Goal: Task Accomplishment & Management: Manage account settings

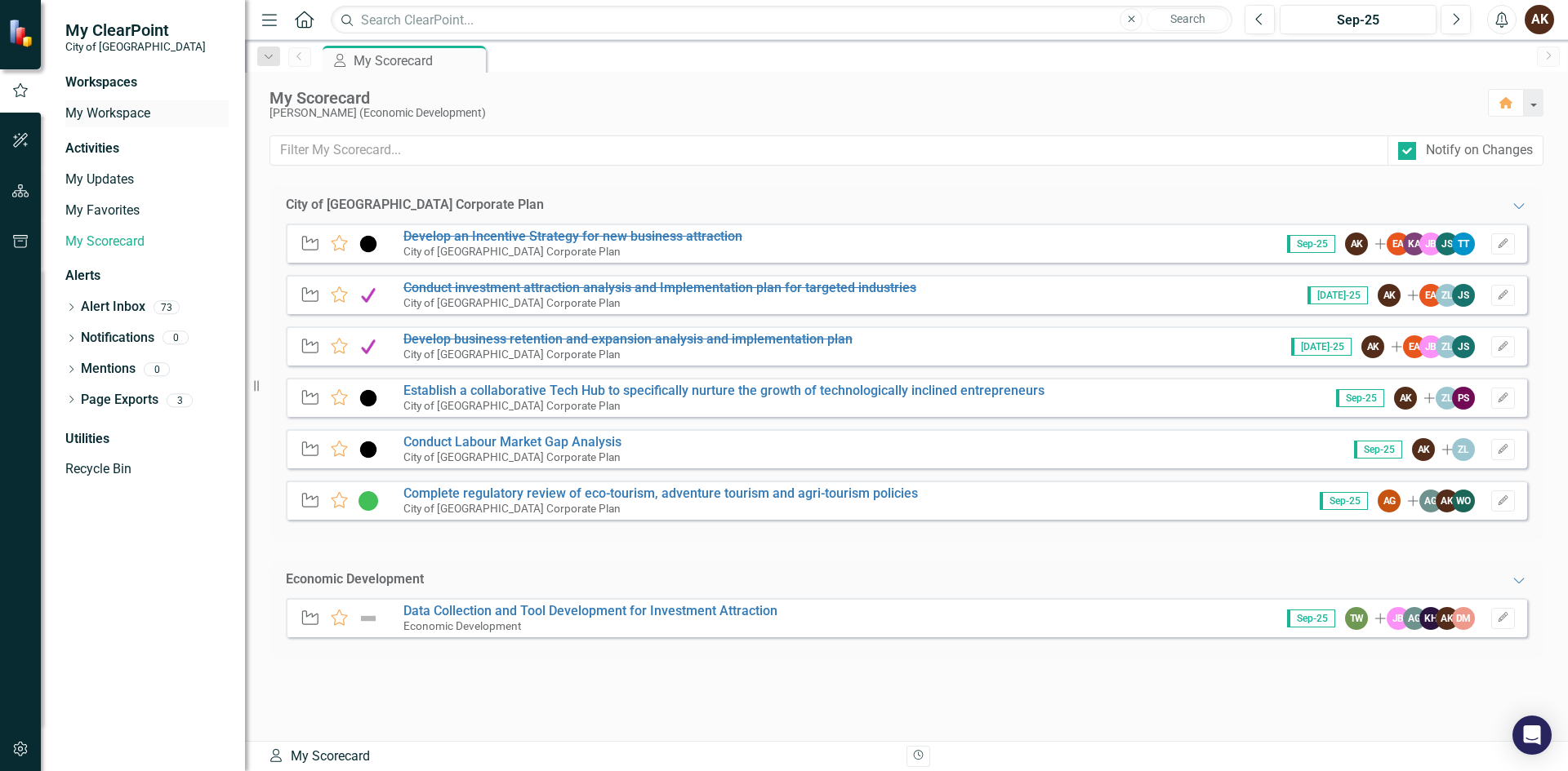
click at [106, 107] on link "My Workspace" at bounding box center [147, 113] width 163 height 19
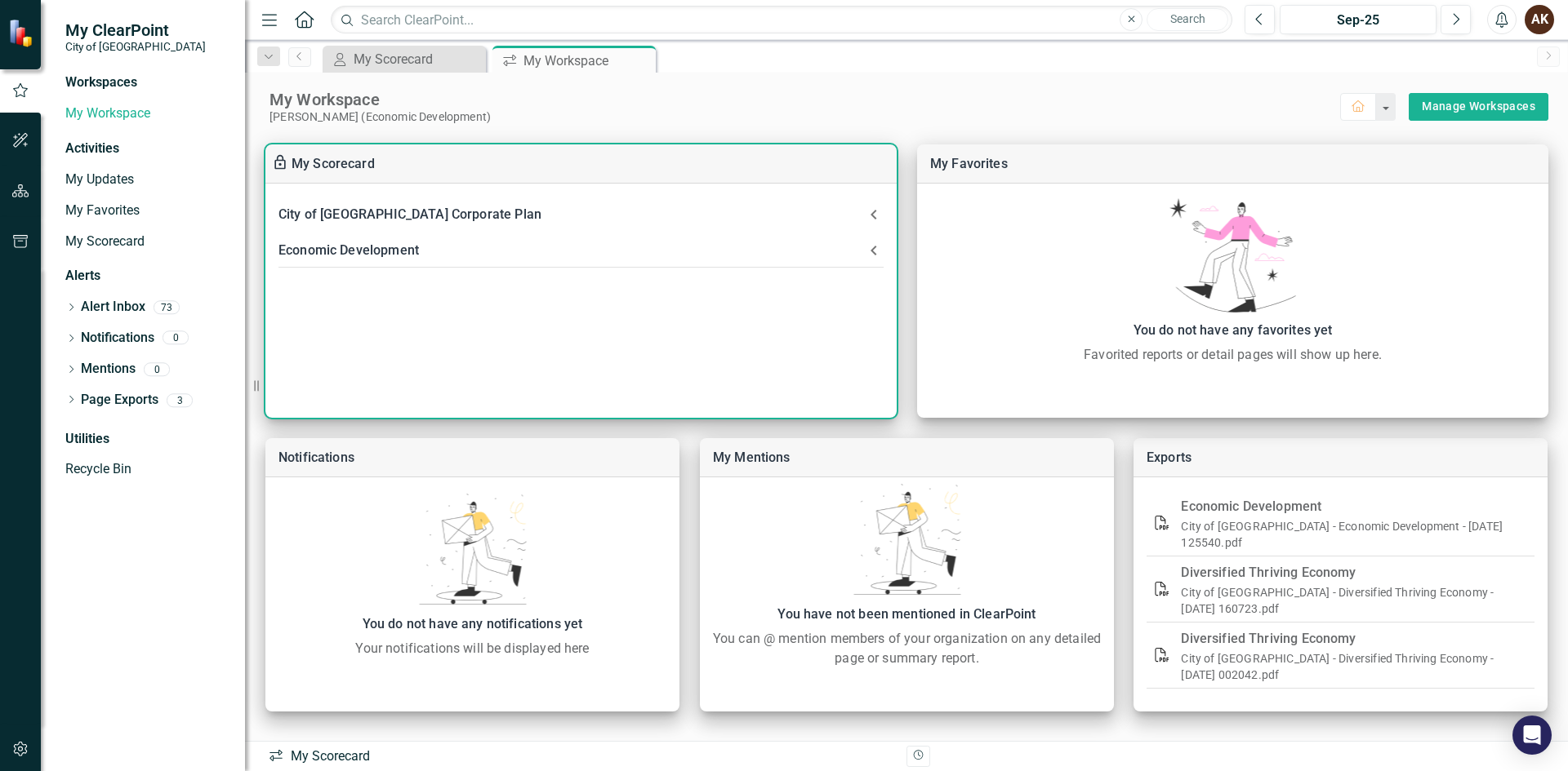
click at [341, 253] on div "Economic Development" at bounding box center [571, 250] width 585 height 23
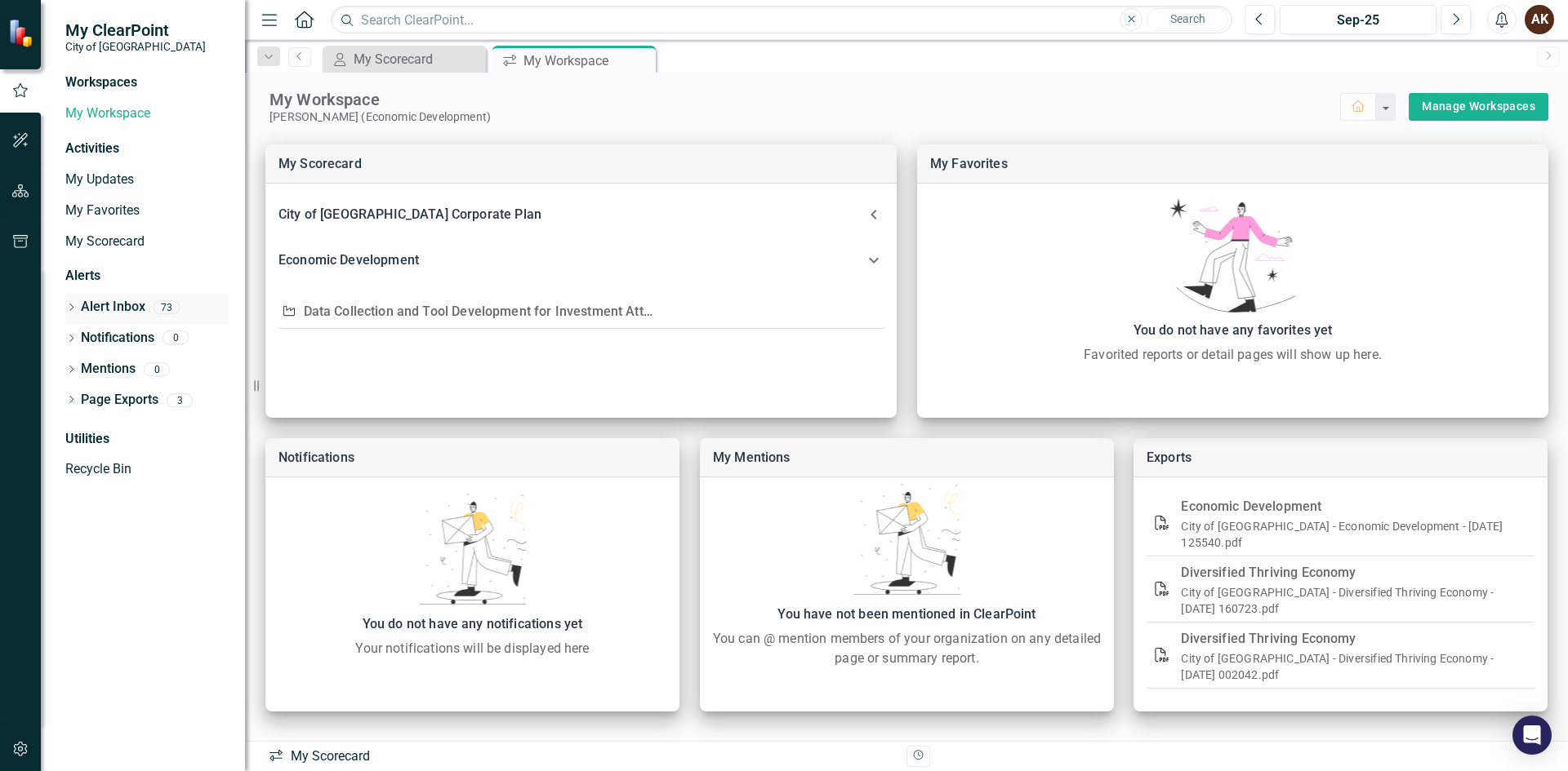
click at [80, 303] on div "Dropdown Alert Inbox 73" at bounding box center [147, 310] width 163 height 31
click at [104, 310] on link "Alert Inbox" at bounding box center [113, 307] width 65 height 19
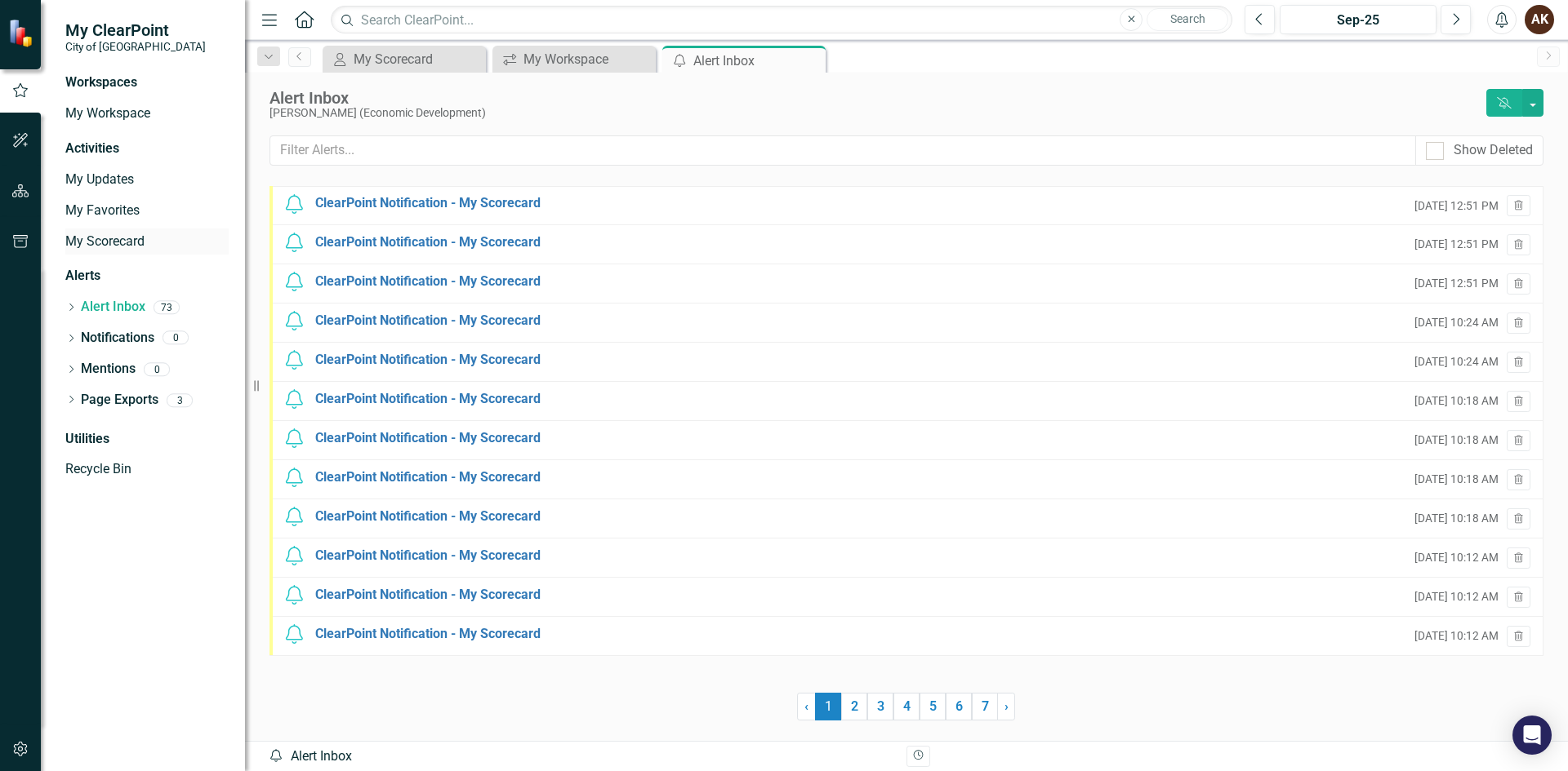
click at [111, 244] on link "My Scorecard" at bounding box center [147, 242] width 163 height 19
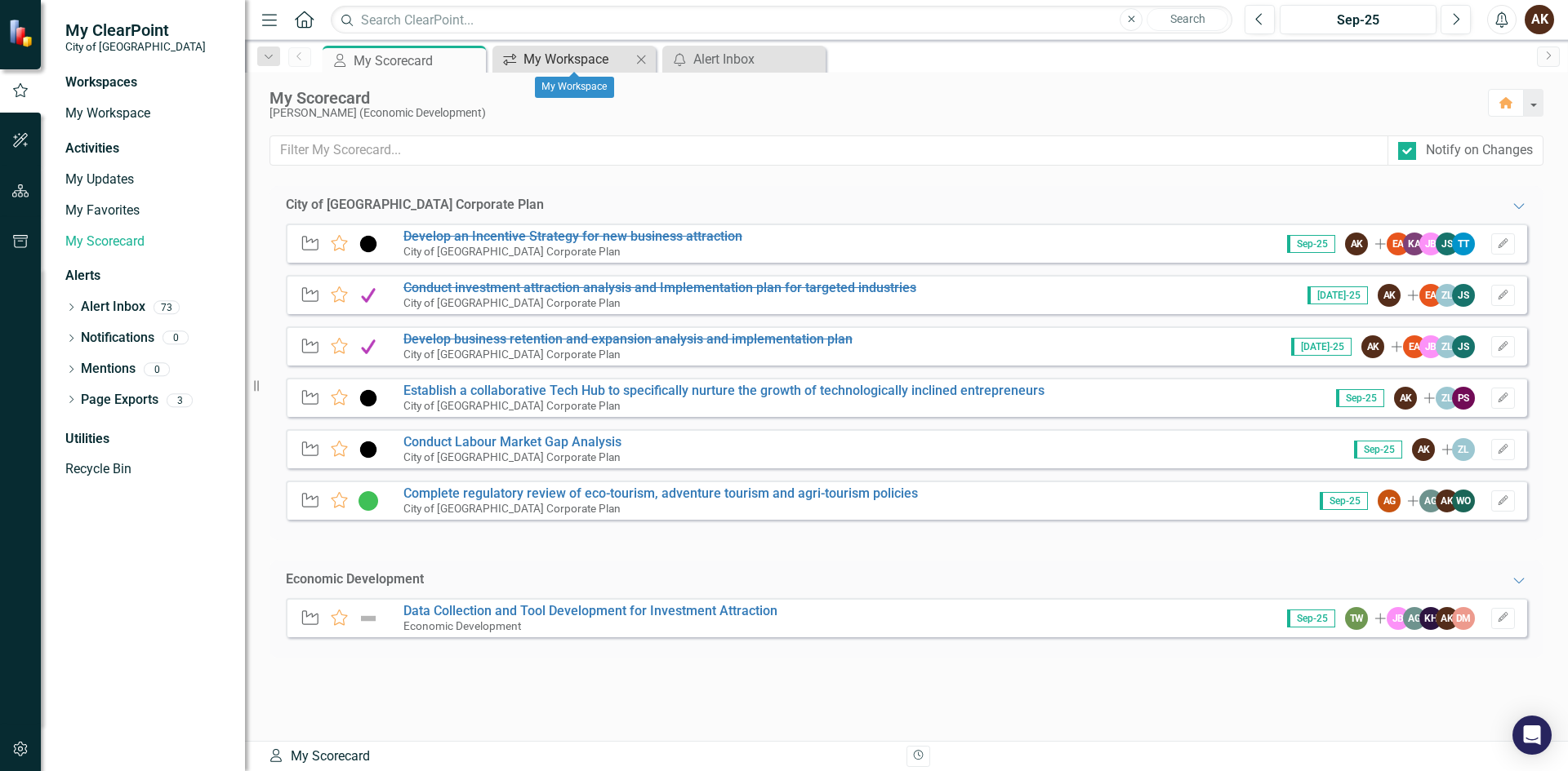
click at [580, 50] on div "My Workspace" at bounding box center [577, 59] width 108 height 21
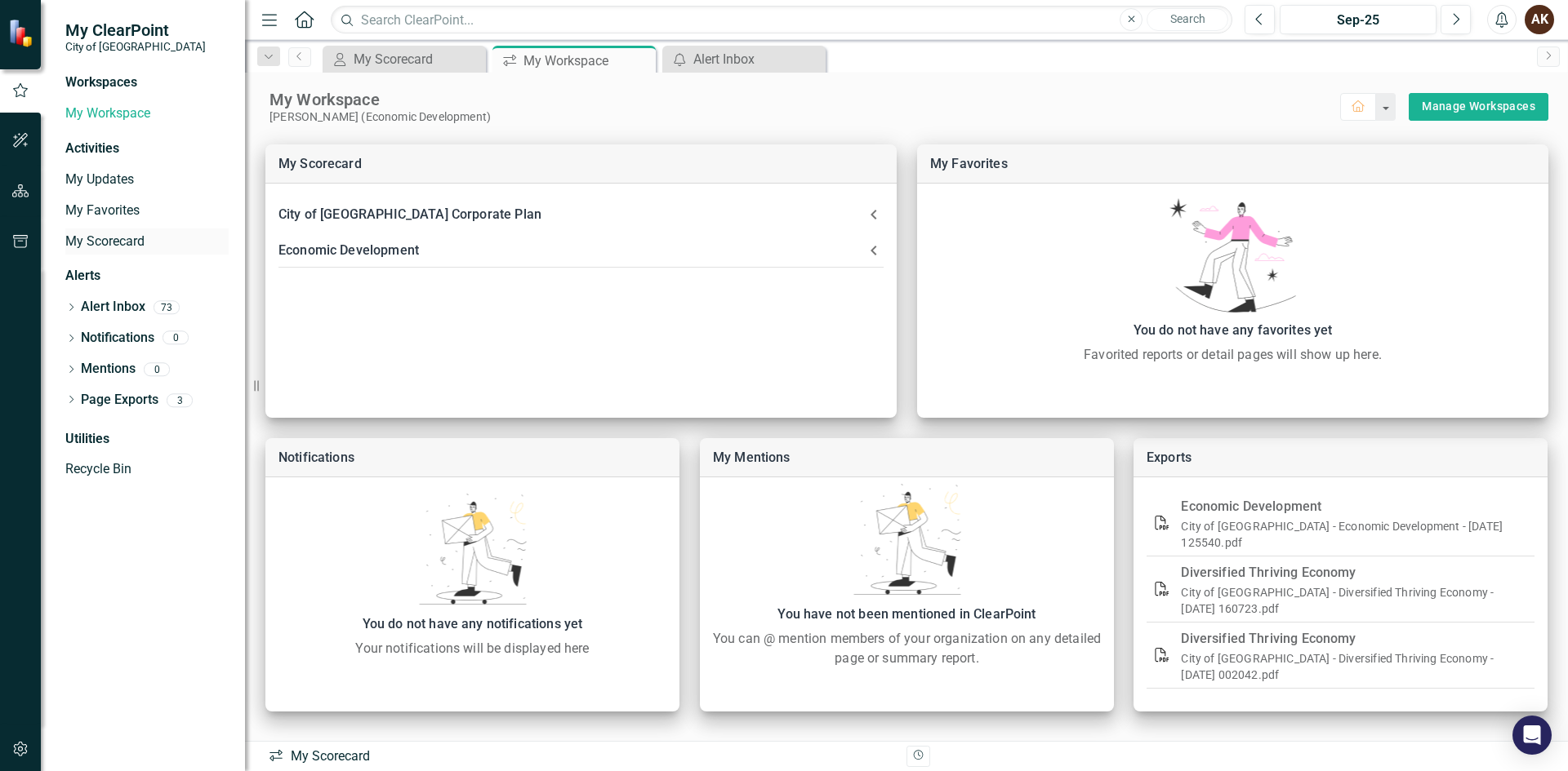
click at [101, 237] on link "My Scorecard" at bounding box center [147, 242] width 163 height 19
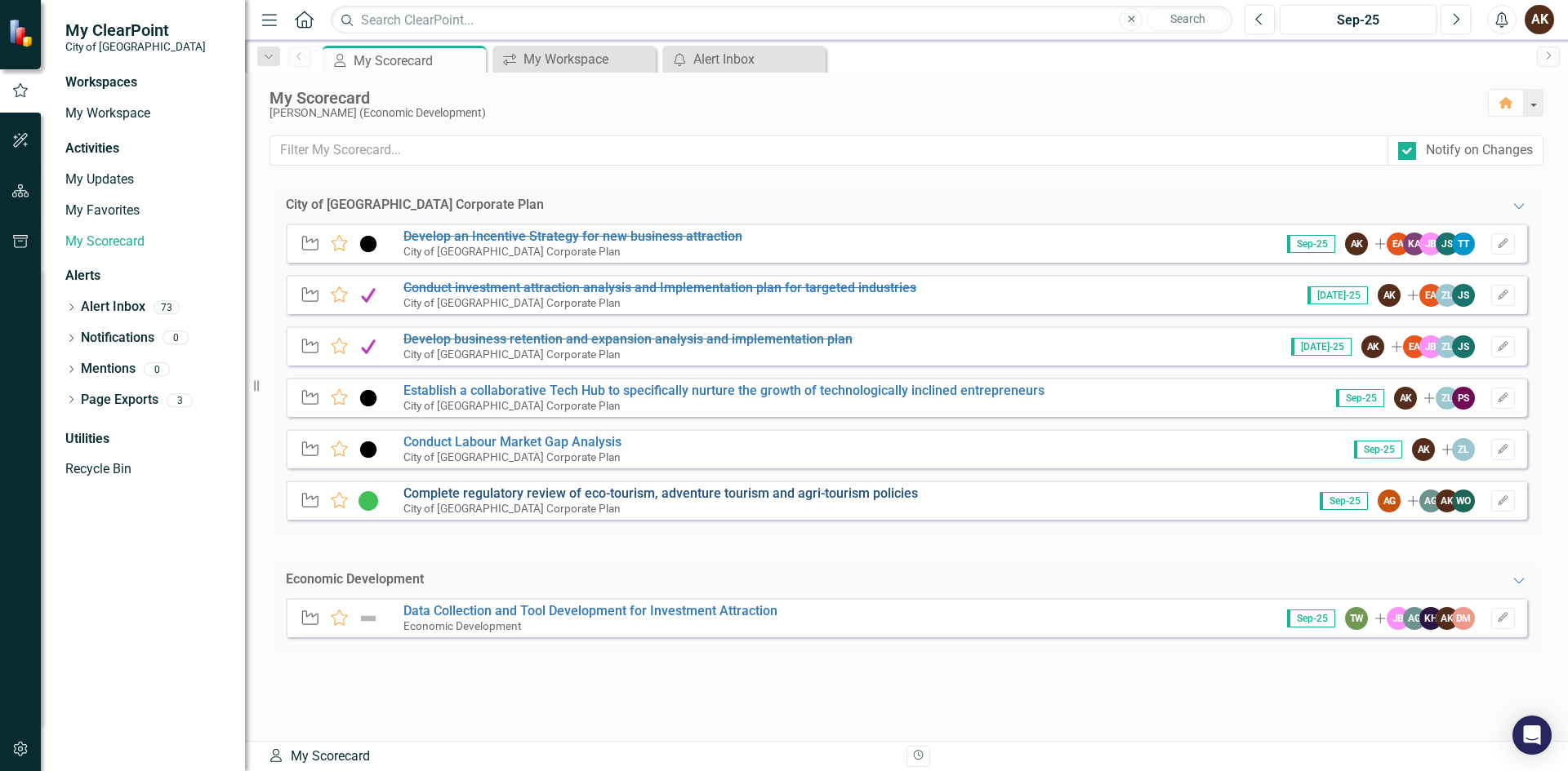
click at [506, 494] on link "Complete regulatory review of eco-tourism, adventure tourism and agri-tourism p…" at bounding box center [660, 494] width 514 height 16
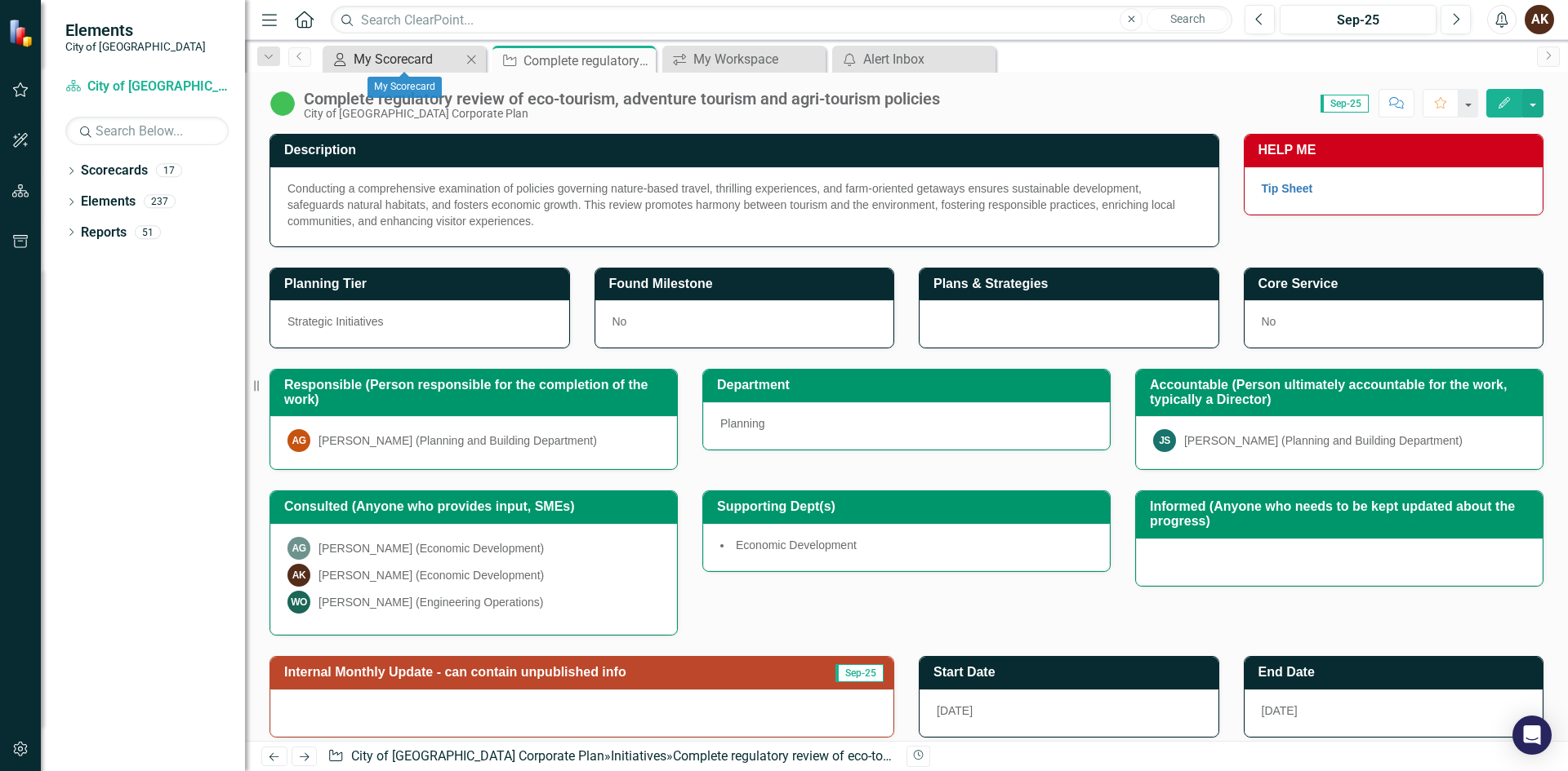
click at [411, 57] on div "My Scorecard" at bounding box center [407, 59] width 108 height 21
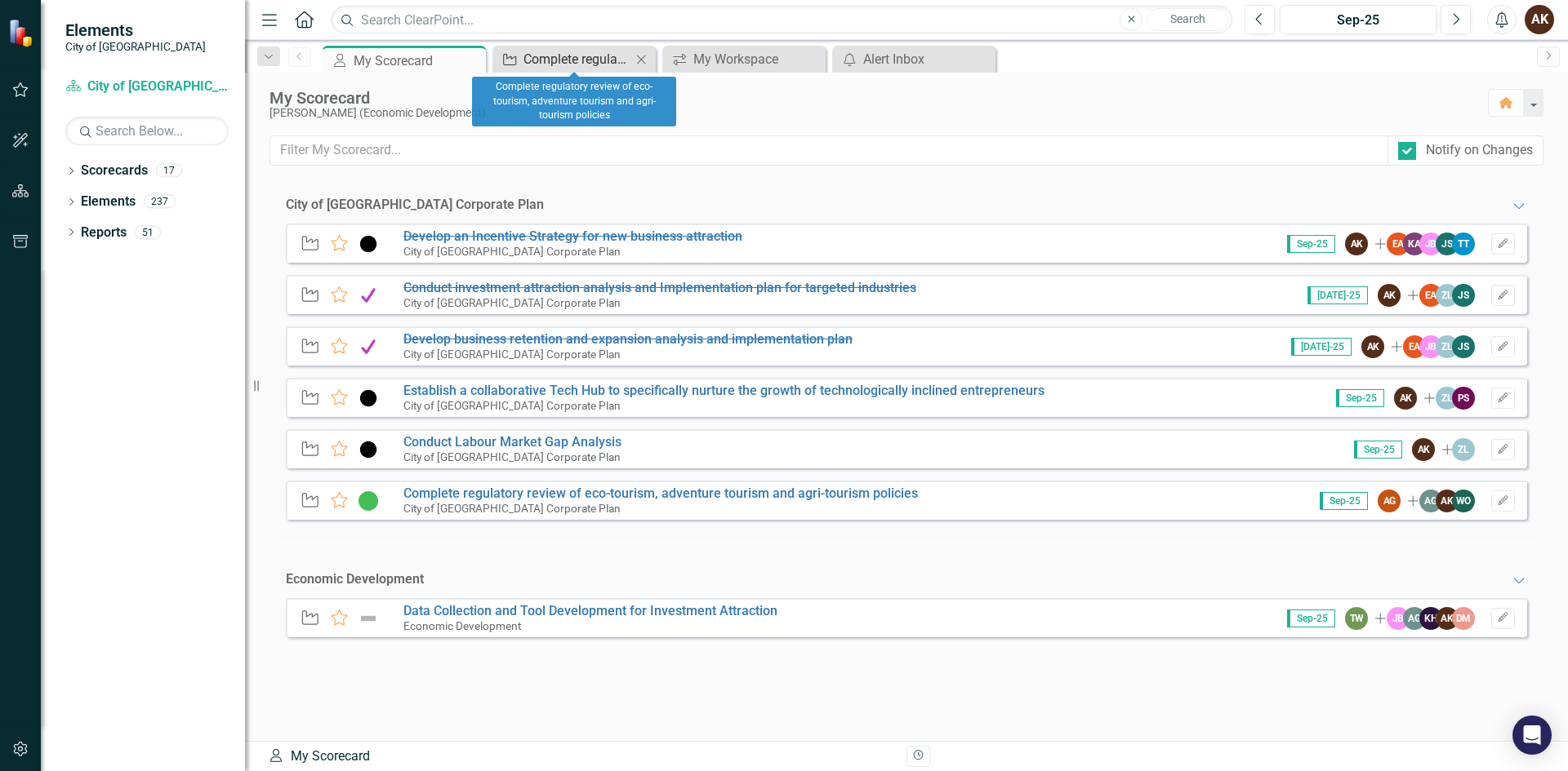
click at [565, 61] on div "Complete regulatory review of eco-tourism, adventure tourism and agri-tourism p…" at bounding box center [577, 59] width 108 height 21
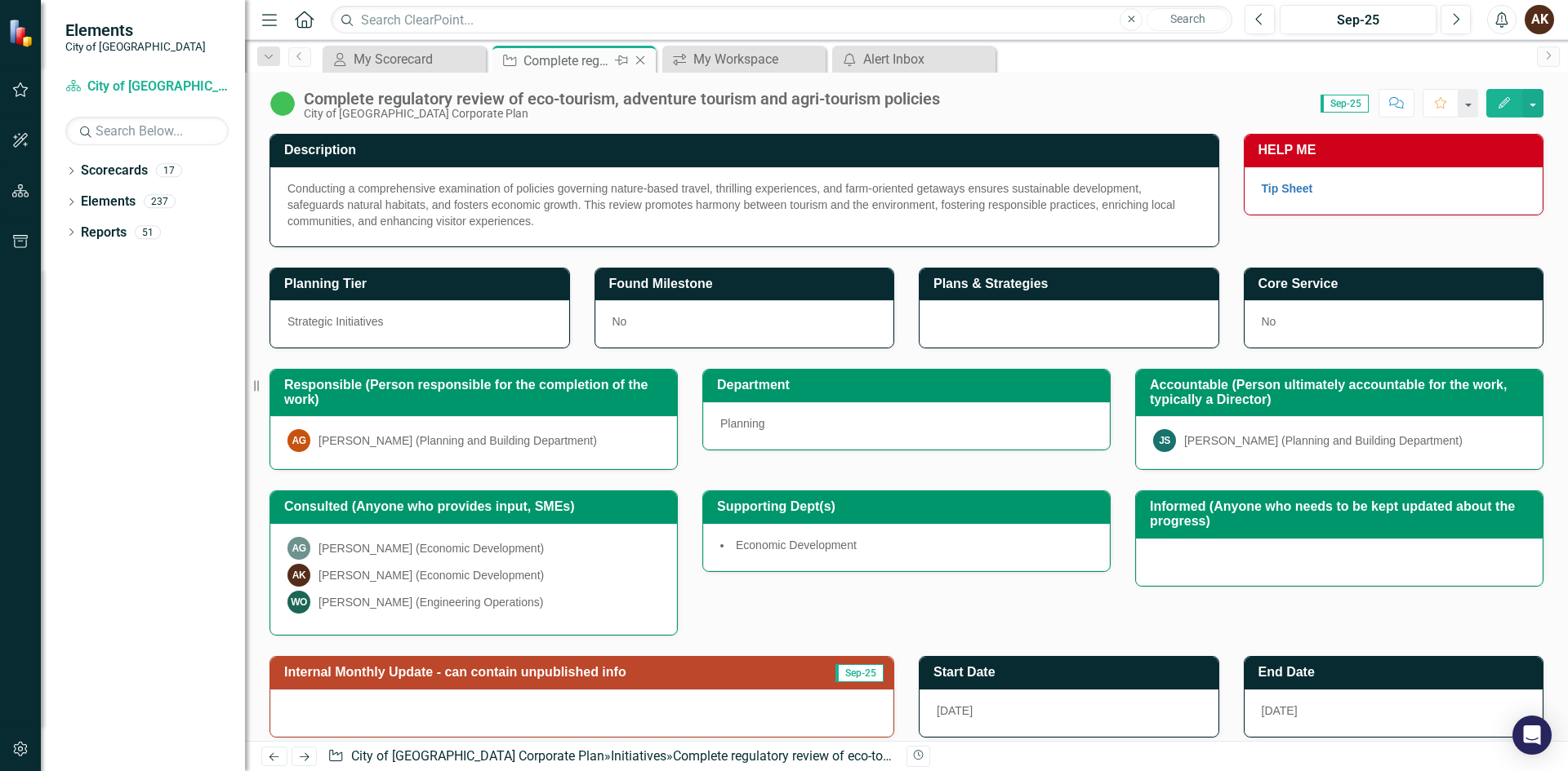
click at [645, 60] on icon "Close" at bounding box center [640, 60] width 17 height 13
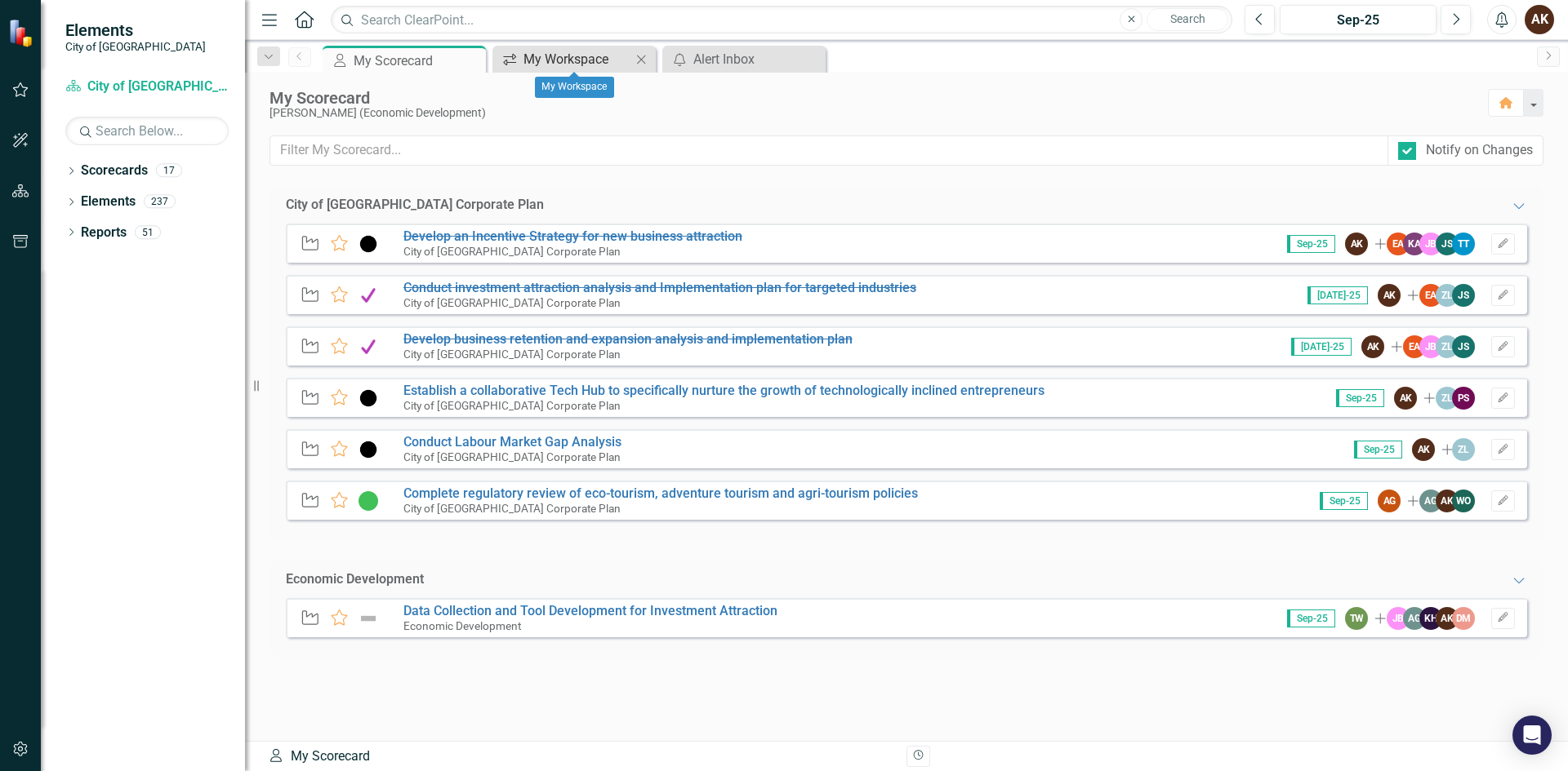
click at [577, 58] on div "My Workspace" at bounding box center [577, 59] width 108 height 21
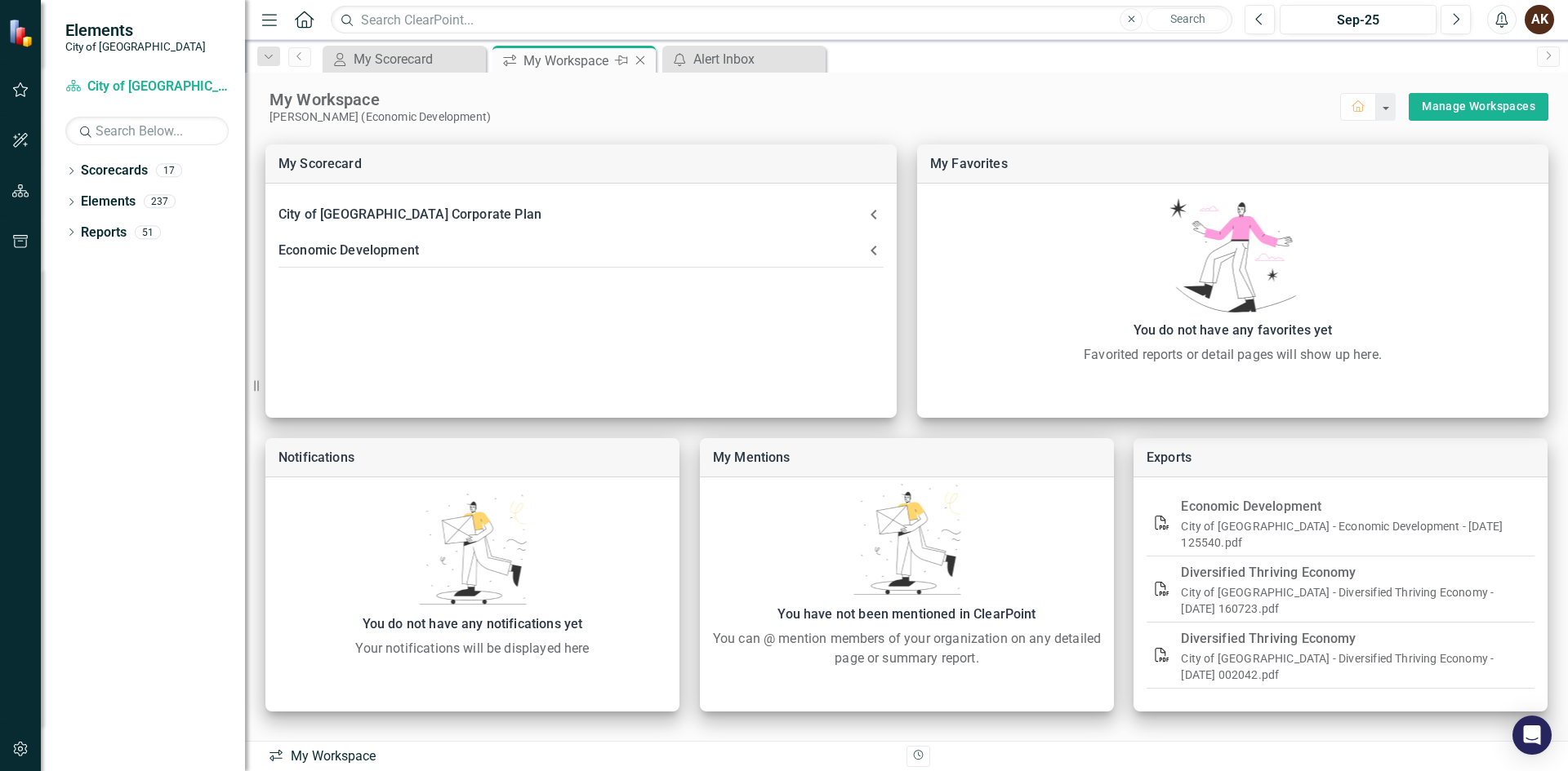
click at [639, 58] on icon "Close" at bounding box center [640, 60] width 17 height 13
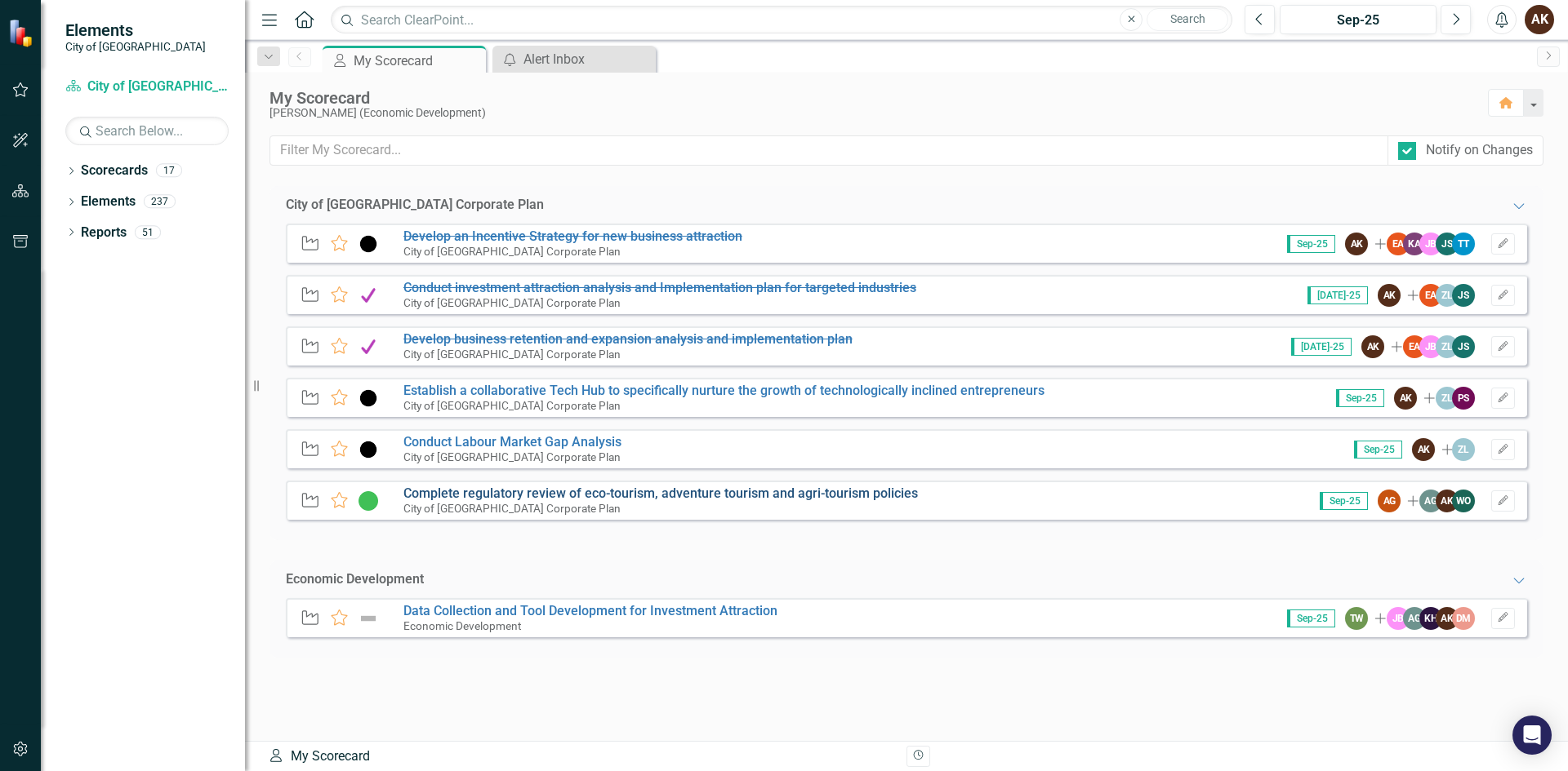
click at [458, 491] on link "Complete regulatory review of eco-tourism, adventure tourism and agri-tourism p…" at bounding box center [660, 494] width 514 height 16
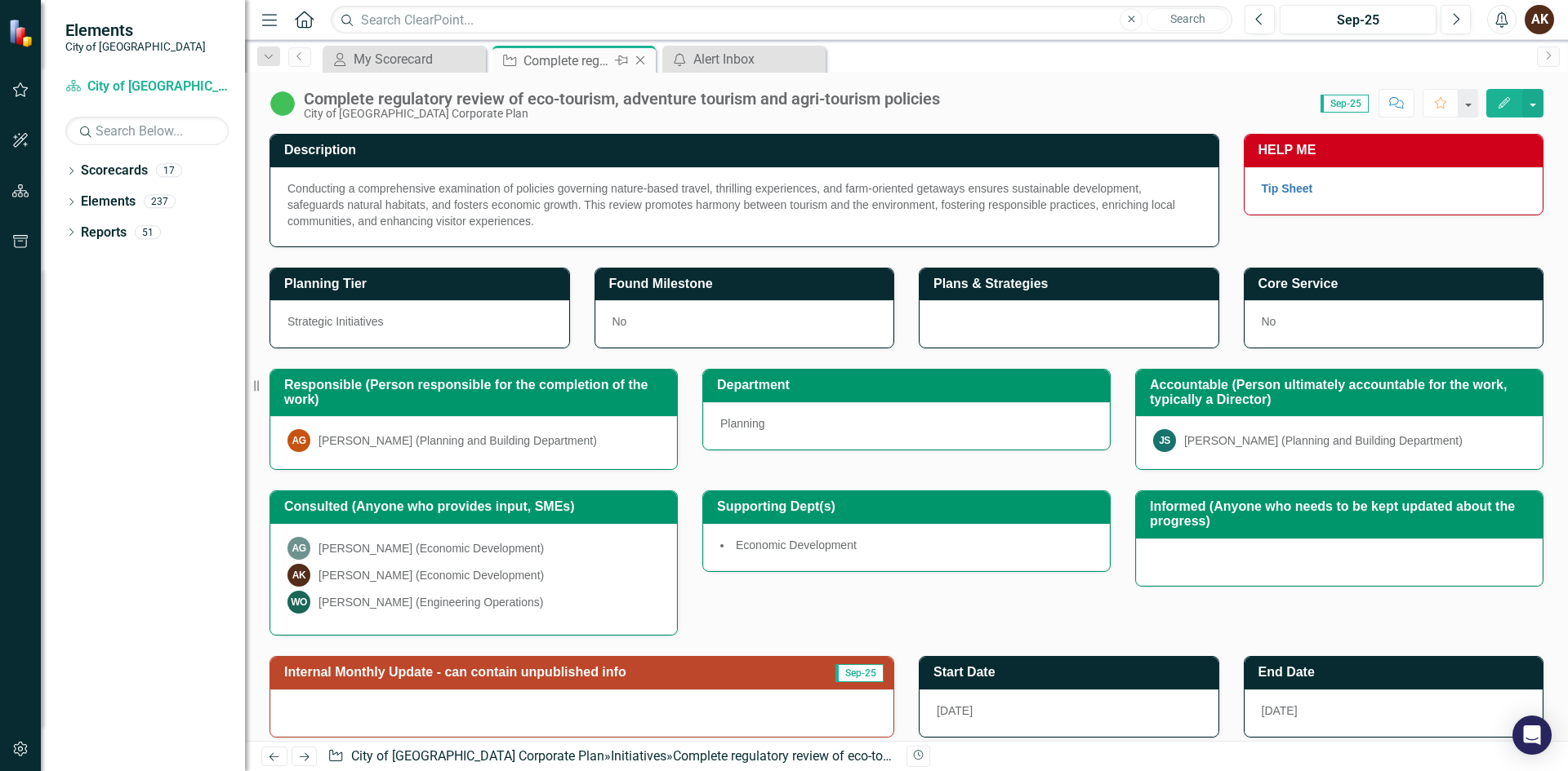
click at [645, 61] on icon "Close" at bounding box center [640, 60] width 17 height 13
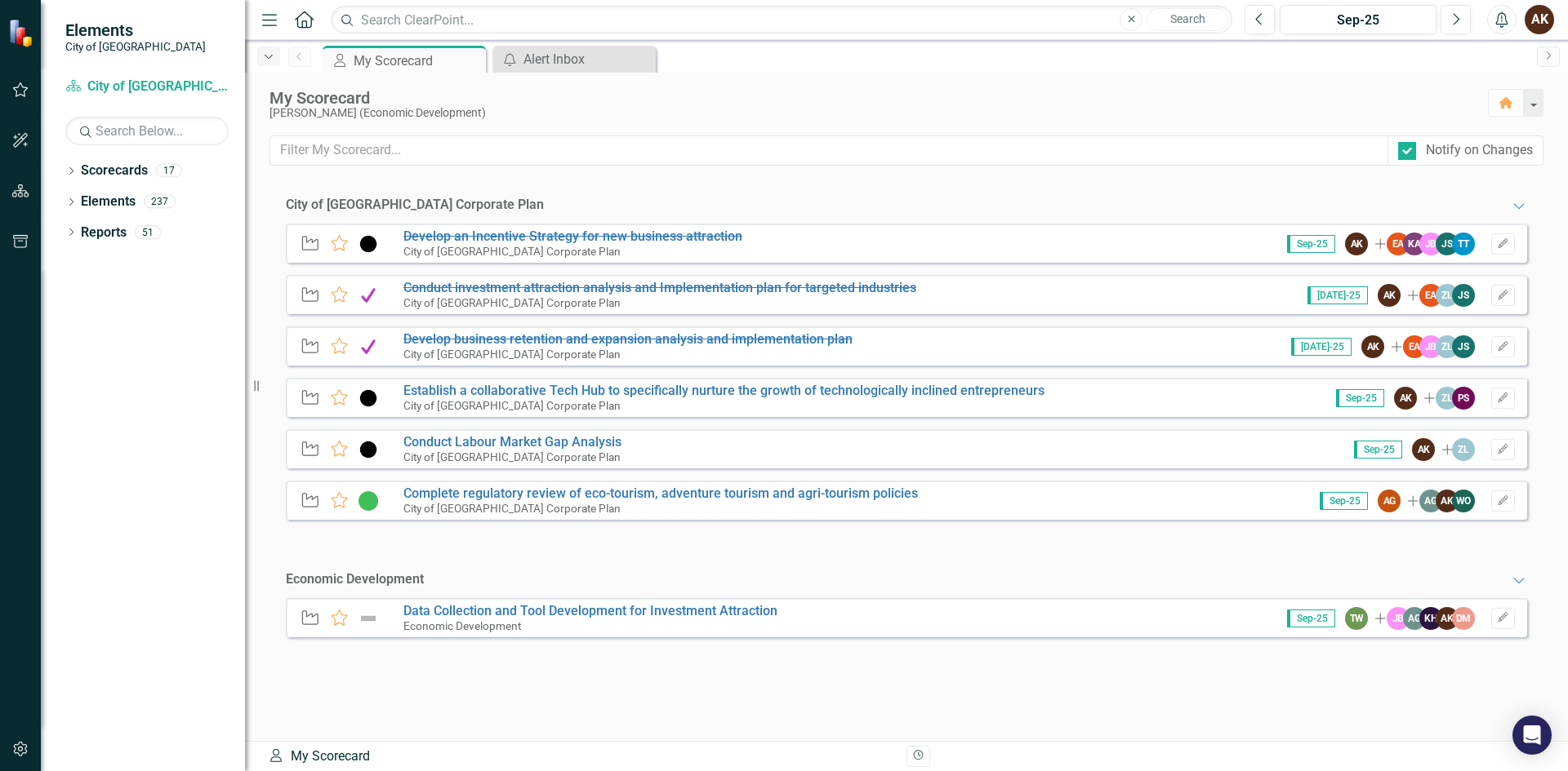
click at [267, 60] on icon "Dropdown" at bounding box center [269, 57] width 15 height 12
click at [90, 169] on link "Scorecards" at bounding box center [114, 170] width 67 height 19
click at [108, 167] on link "Scorecards" at bounding box center [114, 170] width 67 height 19
click at [73, 174] on icon "Dropdown" at bounding box center [71, 172] width 12 height 9
click at [101, 196] on link "City of [GEOGRAPHIC_DATA] Corporate Plan" at bounding box center [167, 202] width 155 height 19
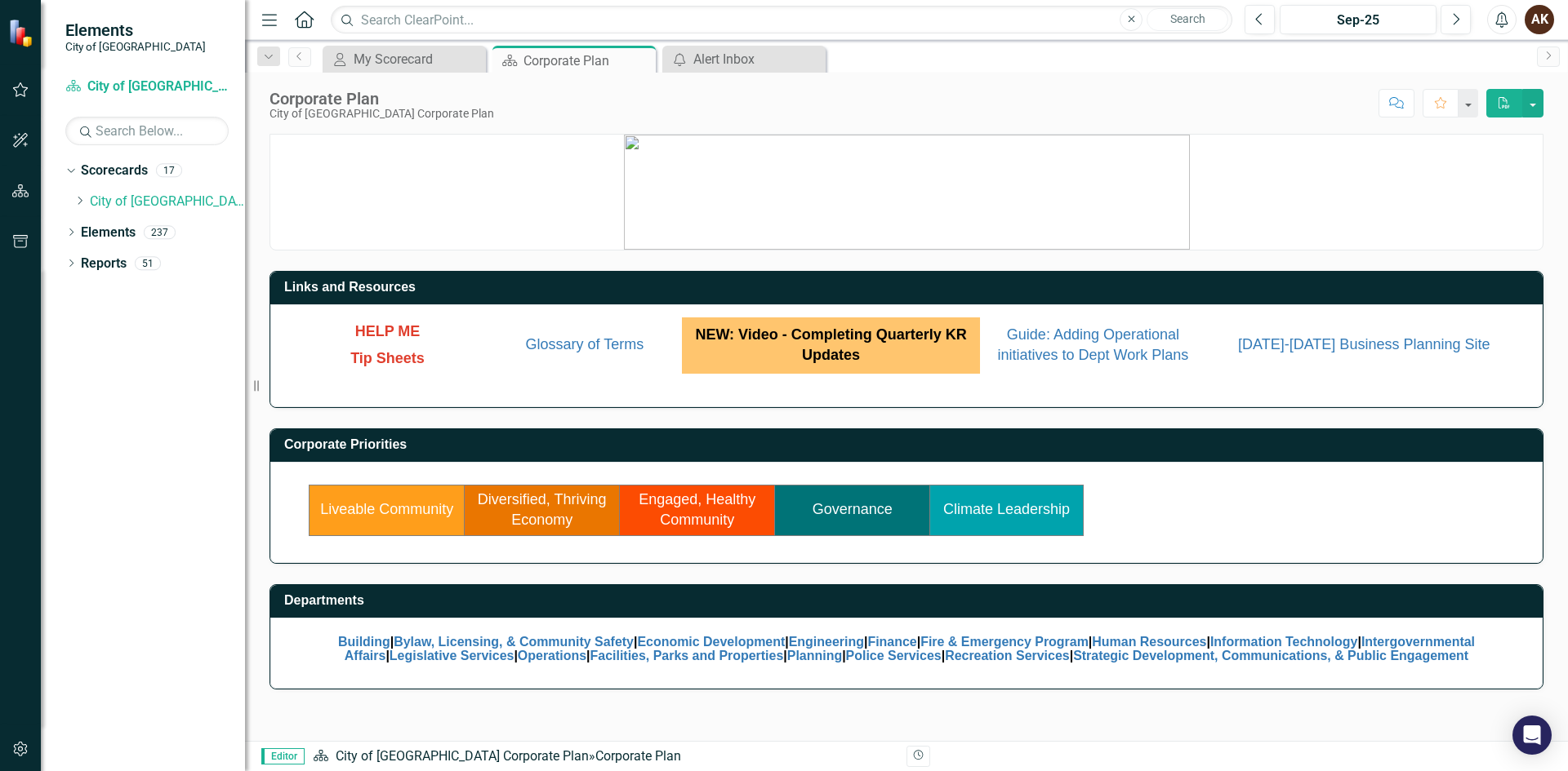
click at [528, 507] on td "Diversified, Thriving Economy" at bounding box center [542, 509] width 155 height 50
click at [537, 516] on link "Diversified, Thriving Economy" at bounding box center [542, 510] width 129 height 37
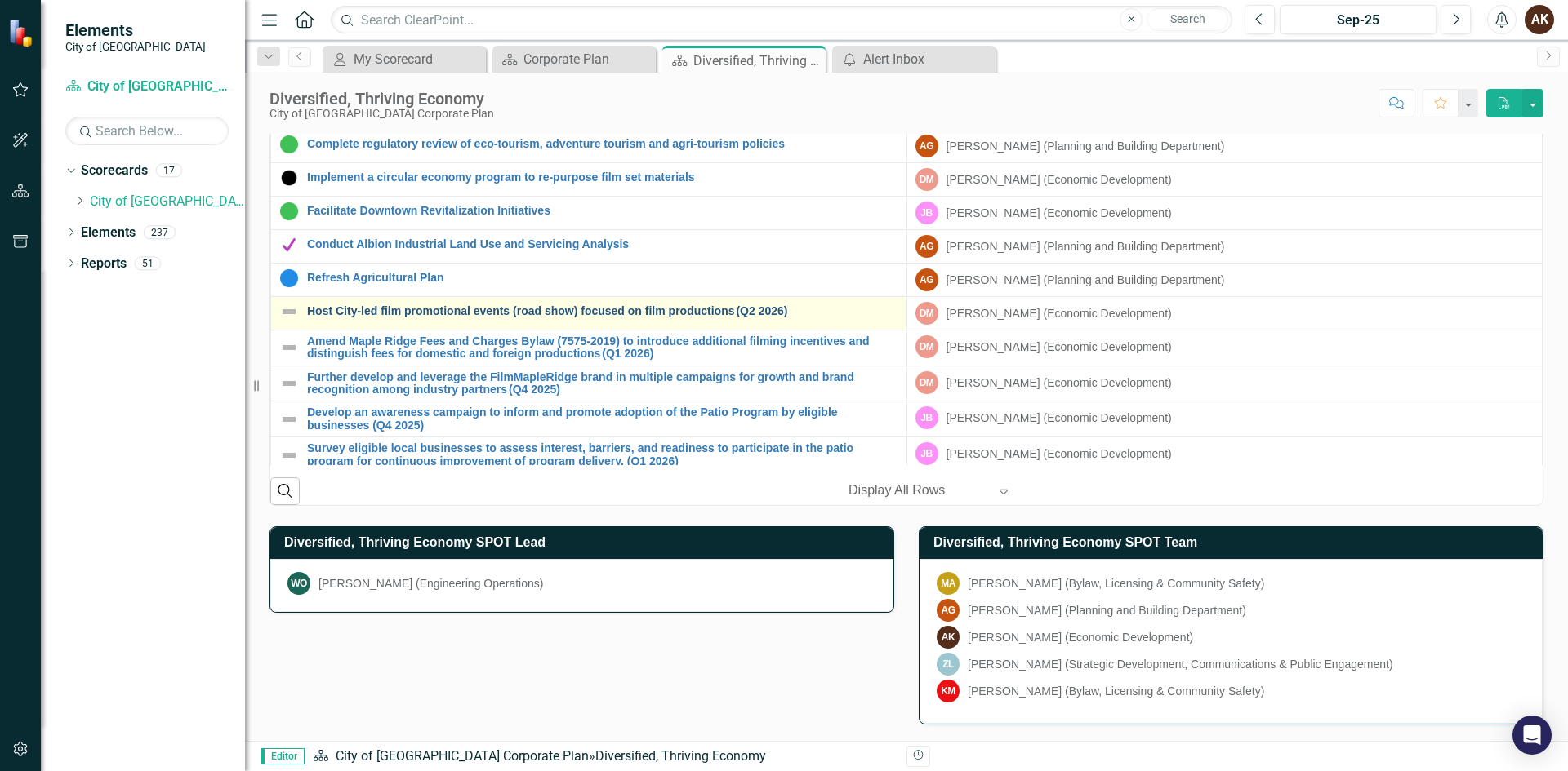
scroll to position [166, 0]
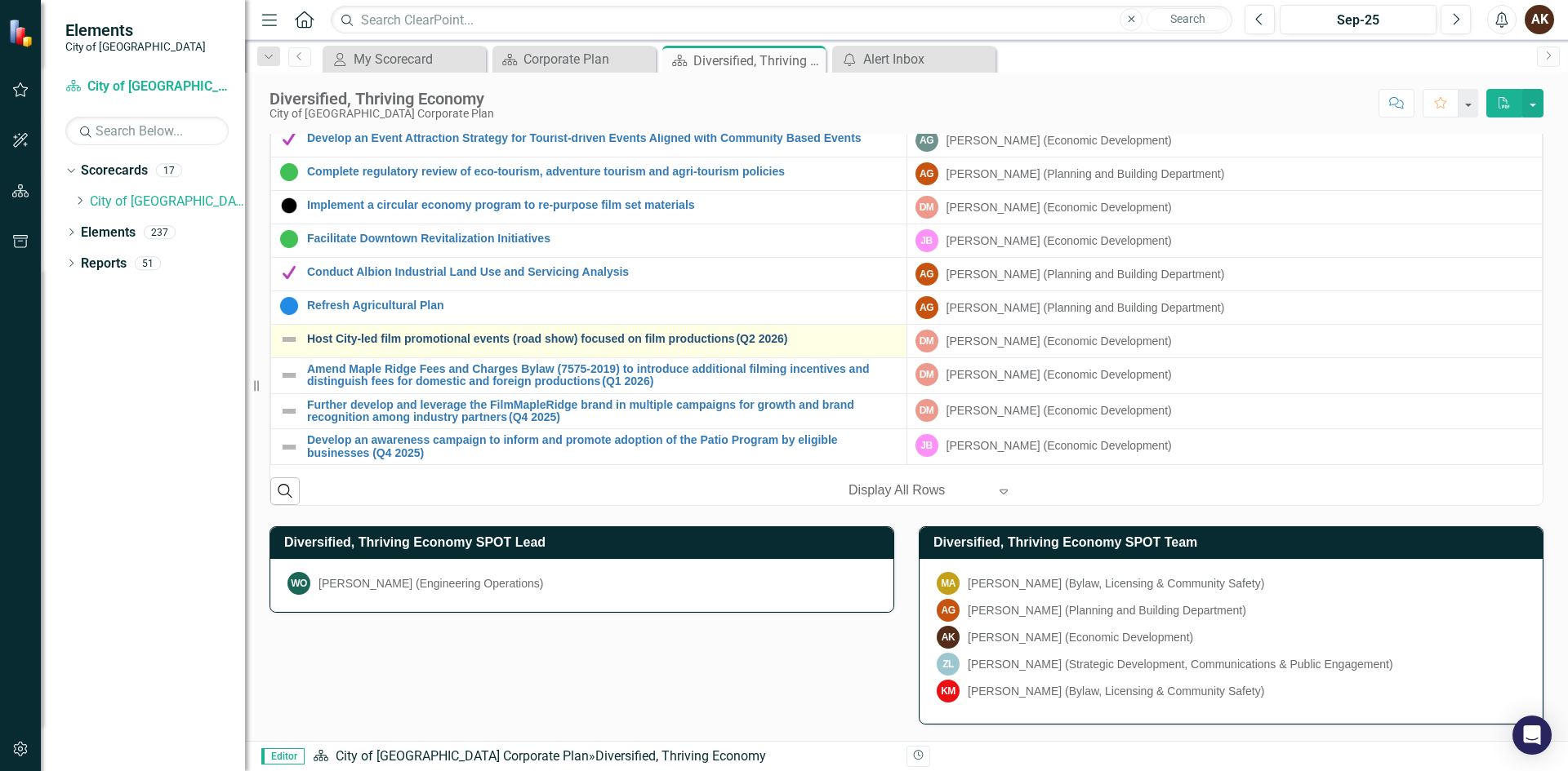
click at [401, 341] on link "Host City-led film promotional events (road show) focused on film productions (…" at bounding box center [602, 339] width 591 height 12
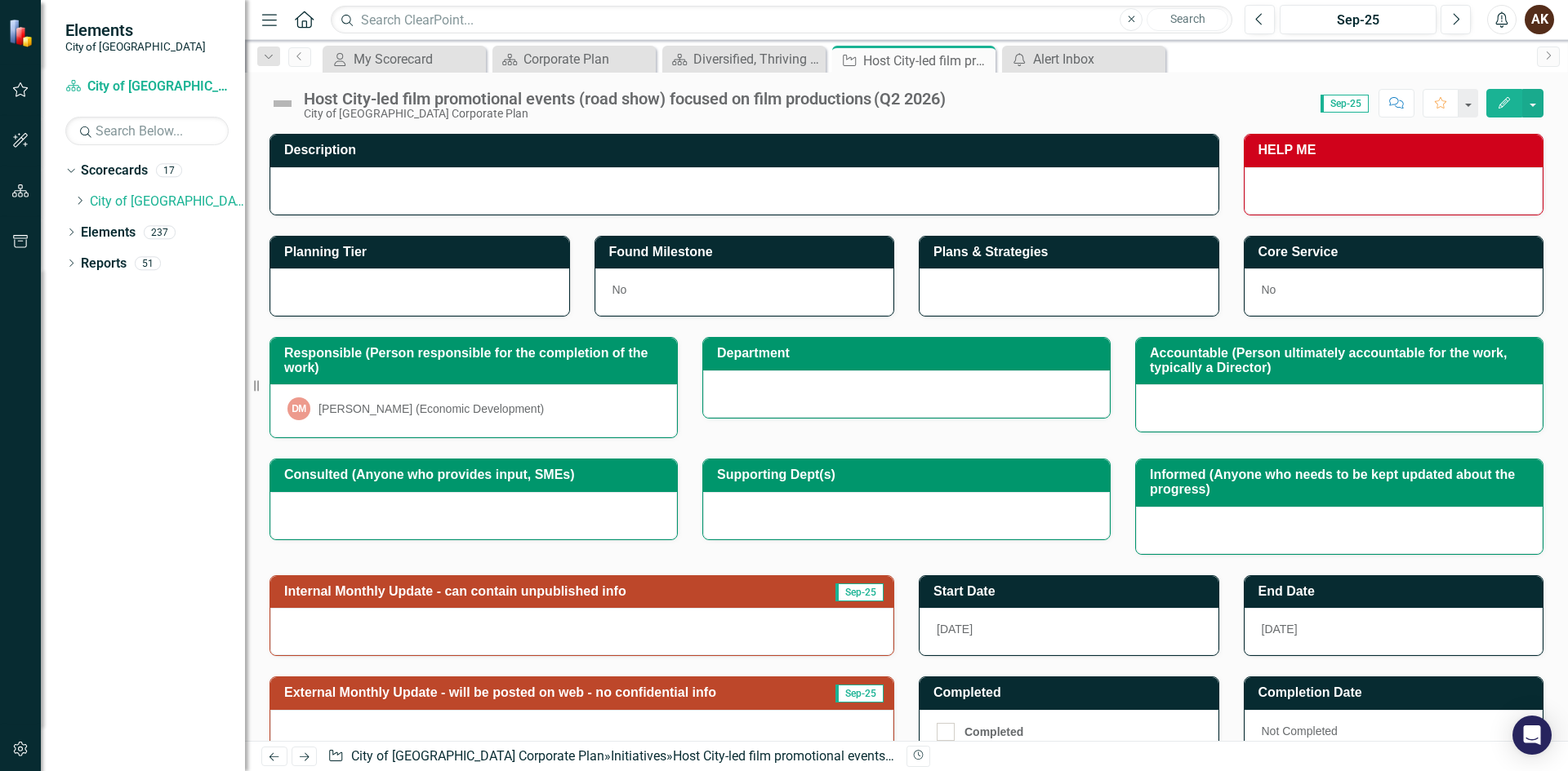
click at [886, 92] on div "Host City-led film promotional events (road show) focused on film productions (…" at bounding box center [625, 98] width 641 height 18
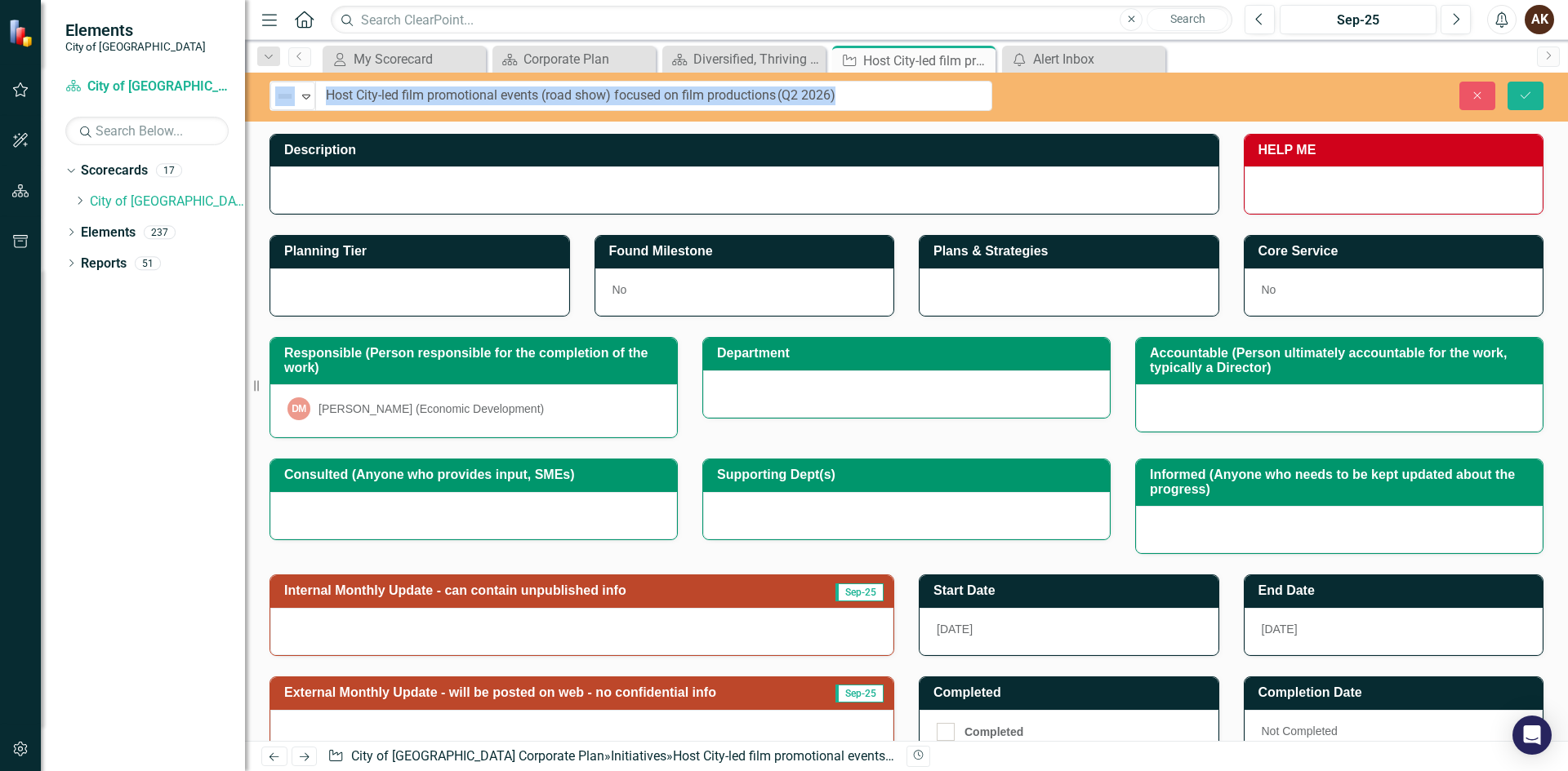
drag, startPoint x: 880, startPoint y: 100, endPoint x: 963, endPoint y: 100, distance: 83.0
drag, startPoint x: 919, startPoint y: 100, endPoint x: 783, endPoint y: 94, distance: 136.1
click at [783, 94] on input "Host City-led film promotional events (road show) focused on film productions (…" at bounding box center [653, 95] width 676 height 30
type input "Host City-led film promotional events (road show) focused on film productions"
click at [1282, 623] on span "[DATE]" at bounding box center [1280, 628] width 36 height 13
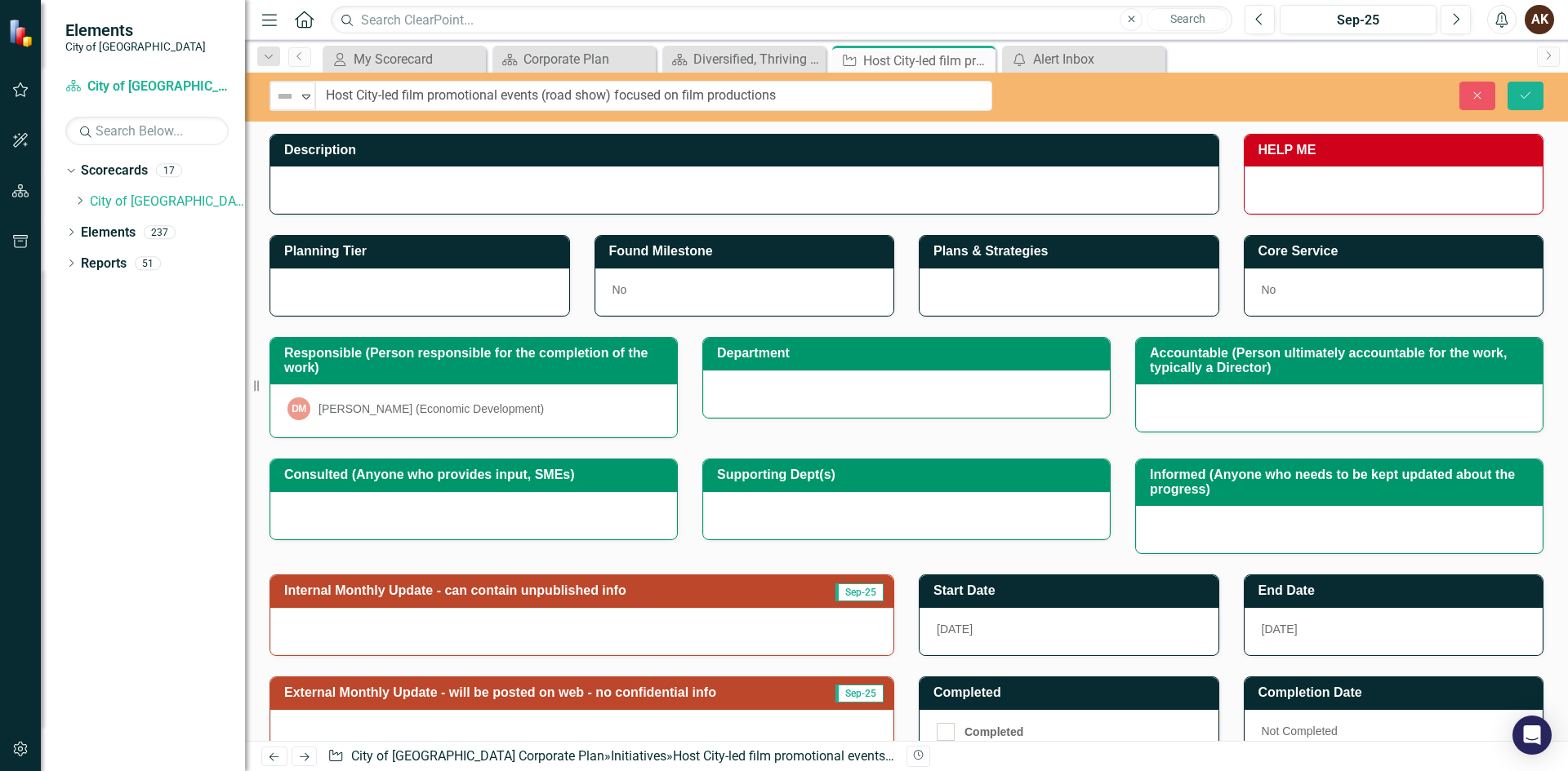
click at [1277, 630] on span "[DATE]" at bounding box center [1280, 628] width 36 height 13
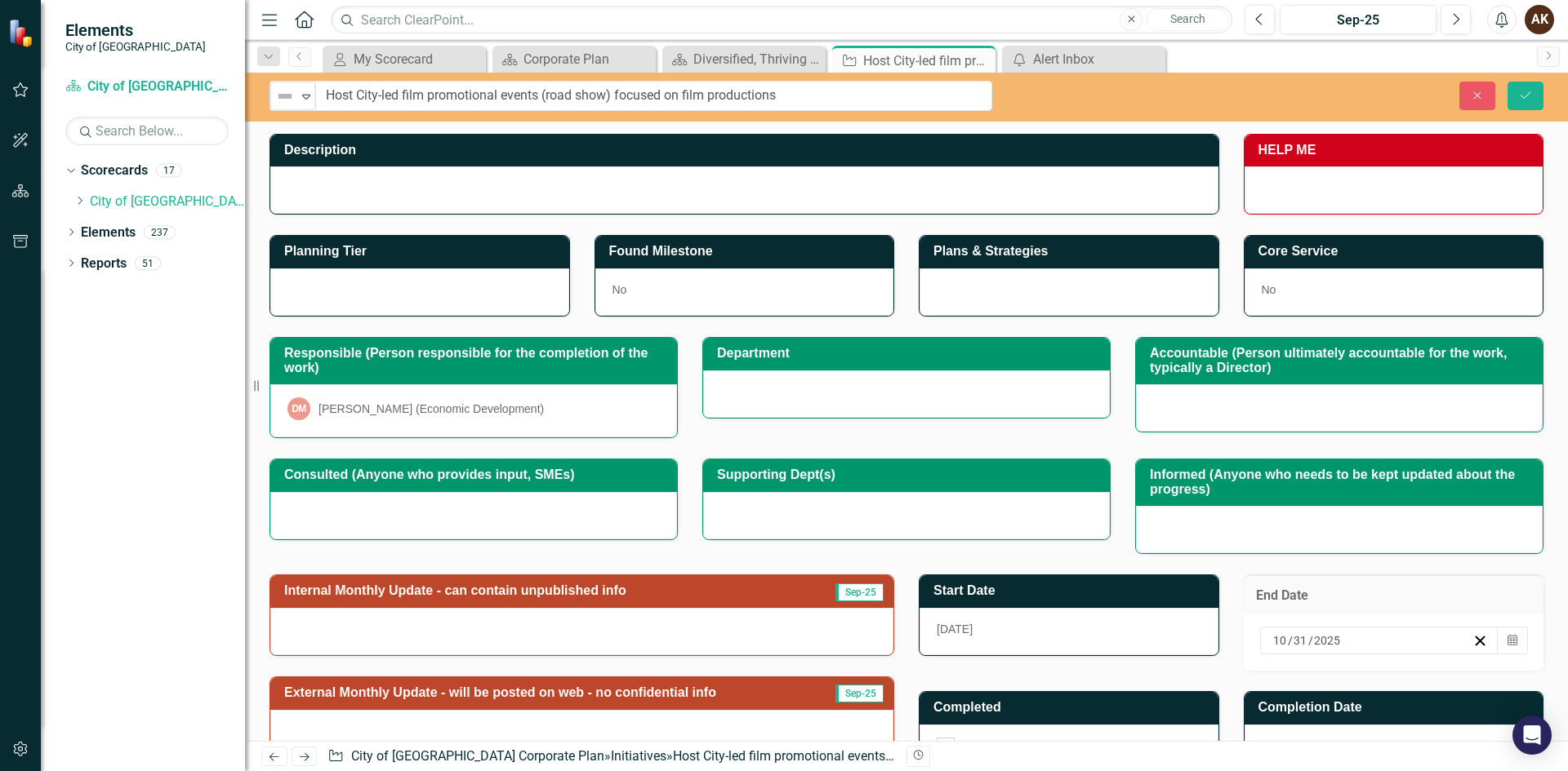
click at [1288, 644] on span "/" at bounding box center [1290, 640] width 5 height 15
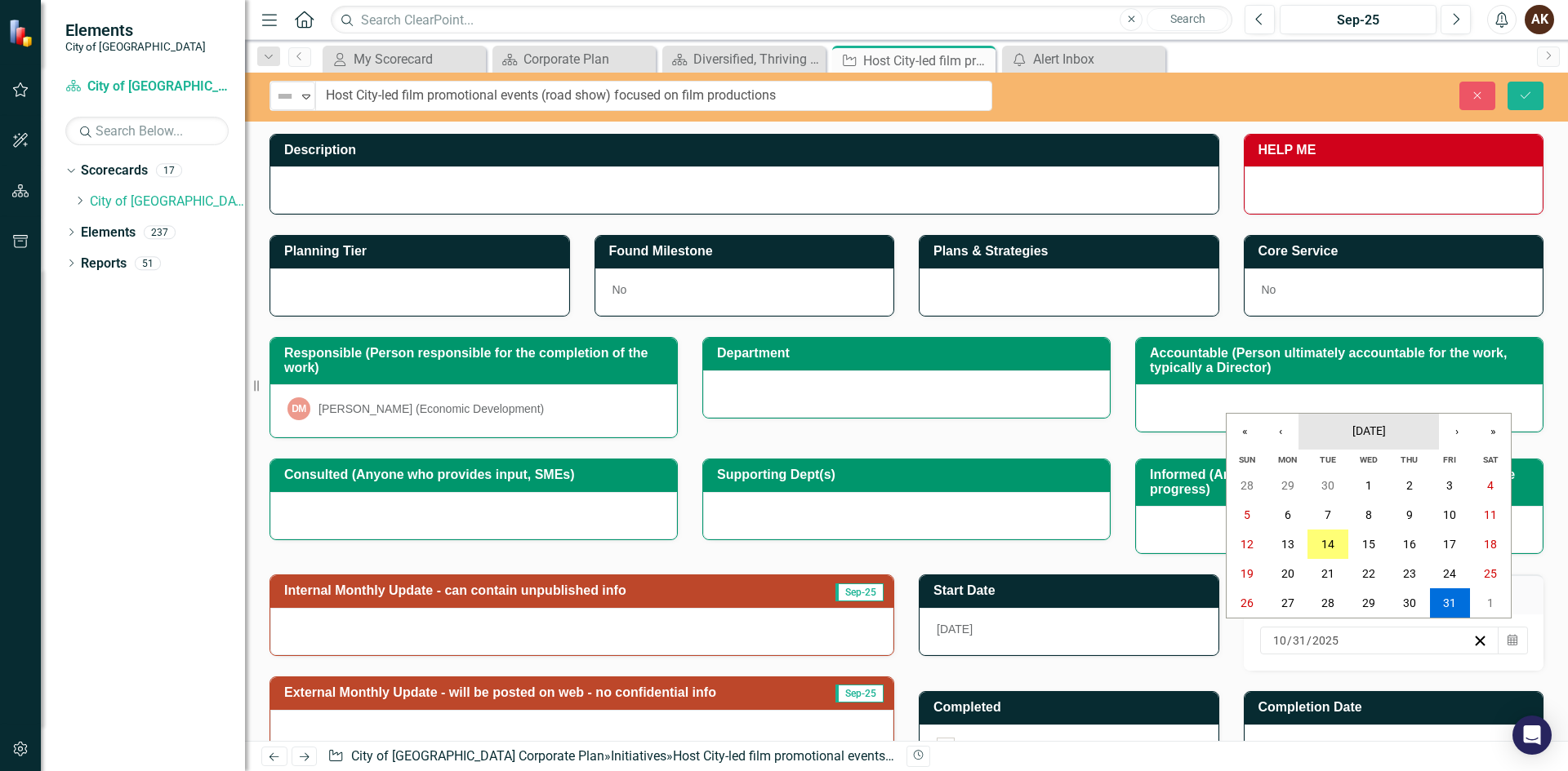
click at [1386, 430] on span "[DATE]" at bounding box center [1369, 431] width 33 height 13
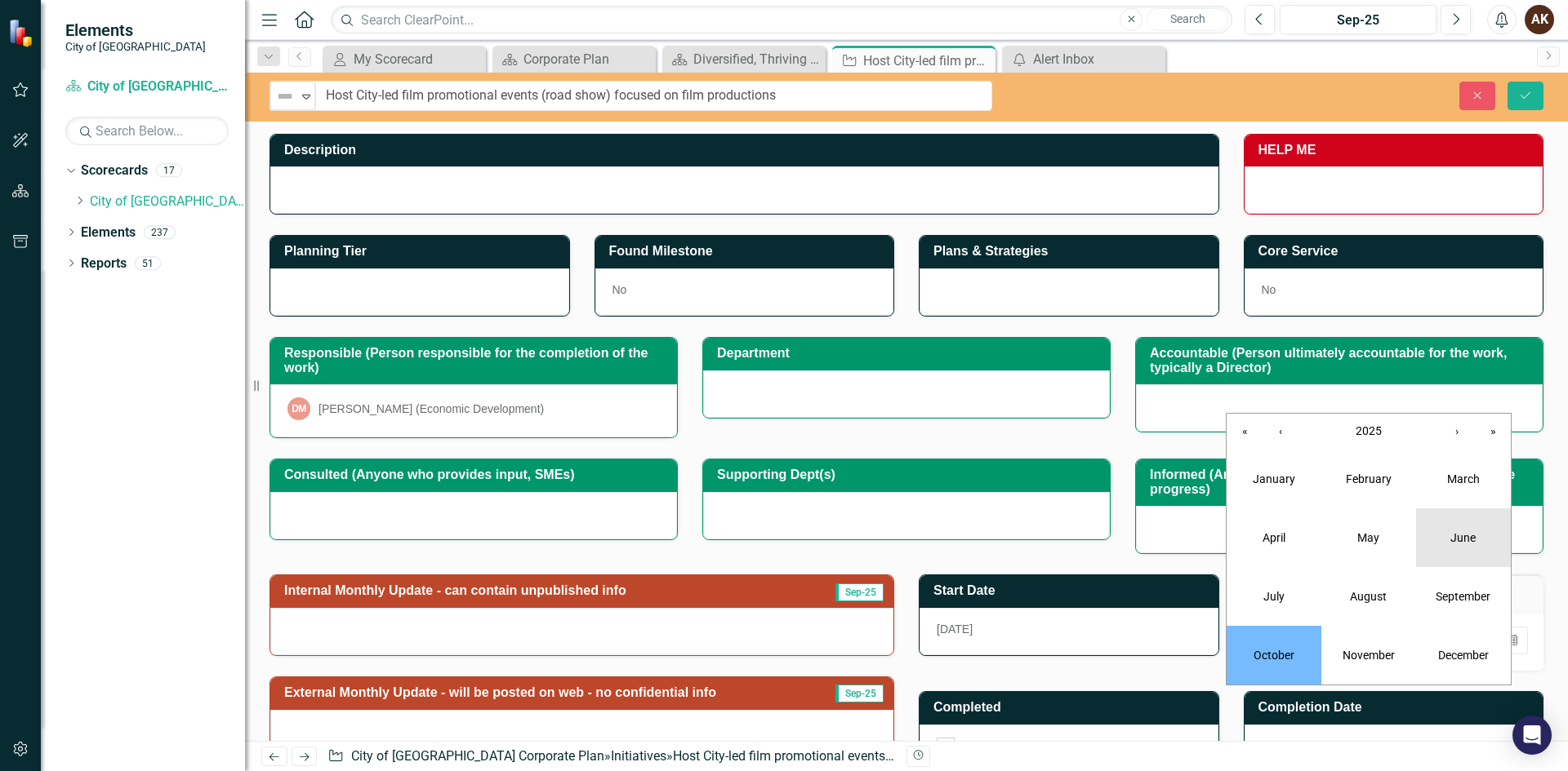
click at [1448, 531] on button "June" at bounding box center [1463, 538] width 94 height 59
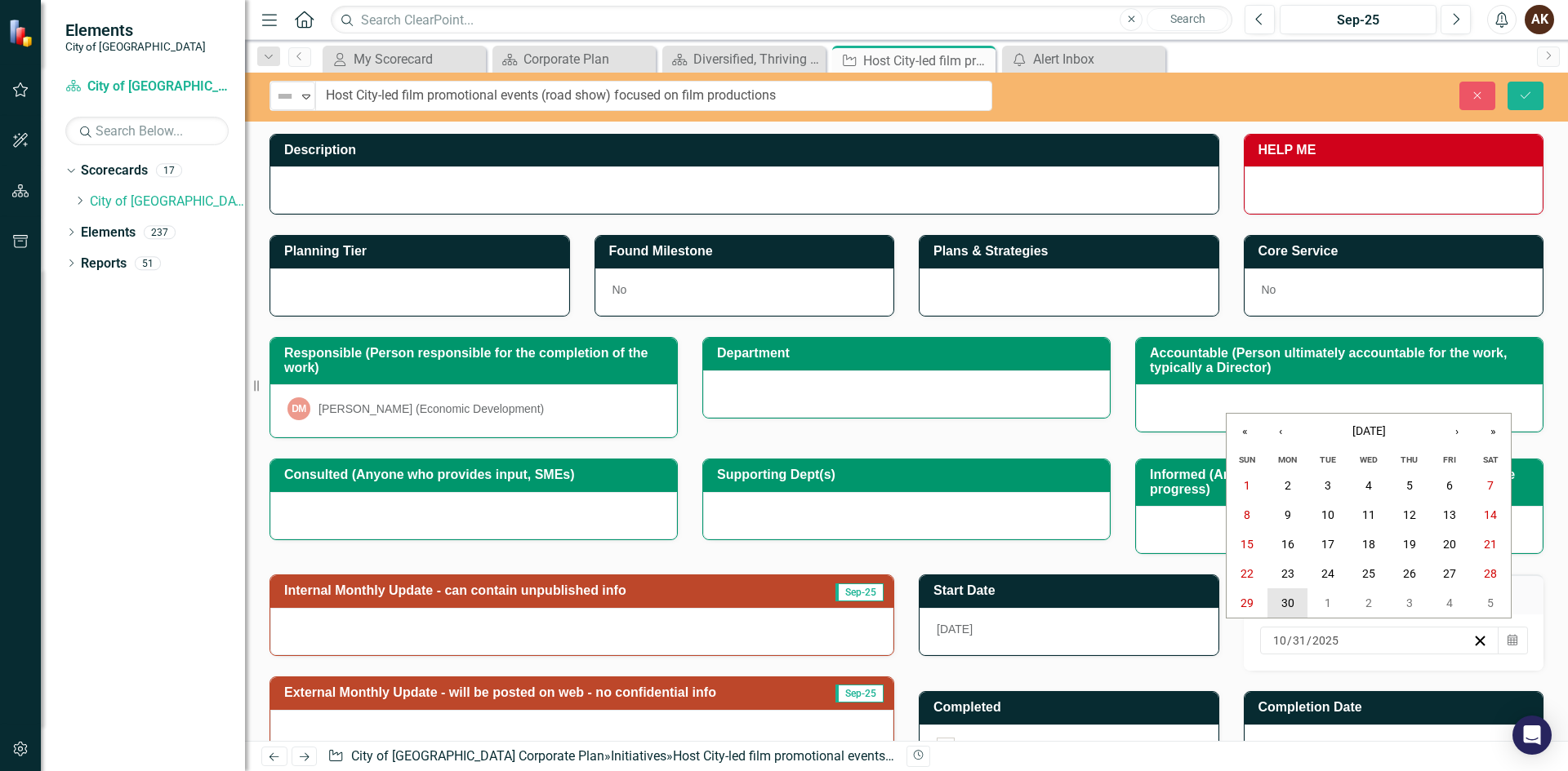
drag, startPoint x: 1290, startPoint y: 599, endPoint x: 1377, endPoint y: 457, distance: 166.5
click at [1374, 464] on div "Sun Mon Tue Wed Thu Fri Sat 1 2 3 4 5 6 7 8 9 10 11 12 13 14 15 16 17 18 19 20 …" at bounding box center [1368, 533] width 284 height 168
click at [1382, 431] on span "[DATE]" at bounding box center [1369, 431] width 33 height 13
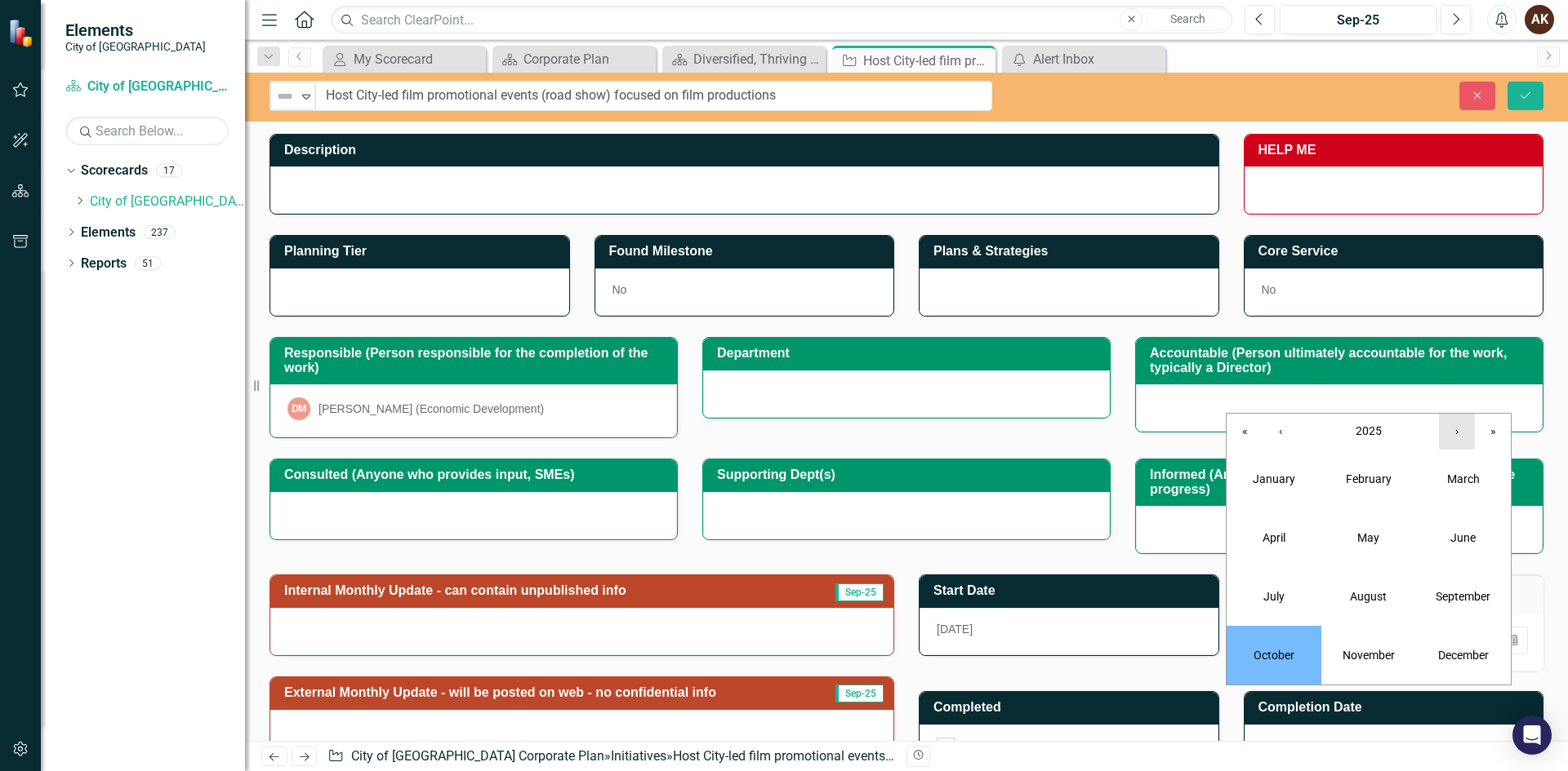
click at [1452, 429] on button "›" at bounding box center [1457, 432] width 36 height 36
click at [1466, 525] on button "June" at bounding box center [1463, 538] width 94 height 59
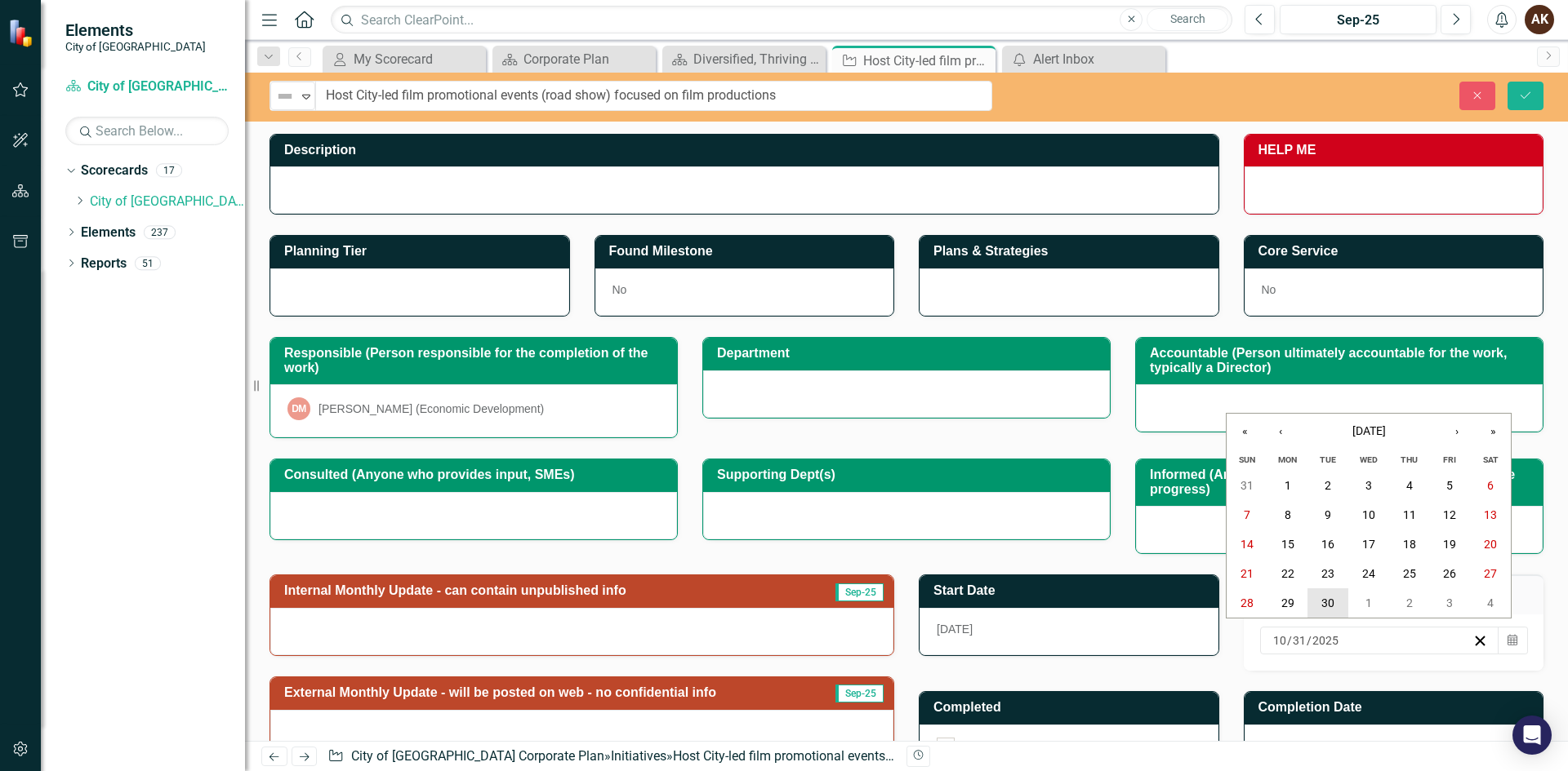
click at [1339, 608] on button "30" at bounding box center [1328, 604] width 41 height 30
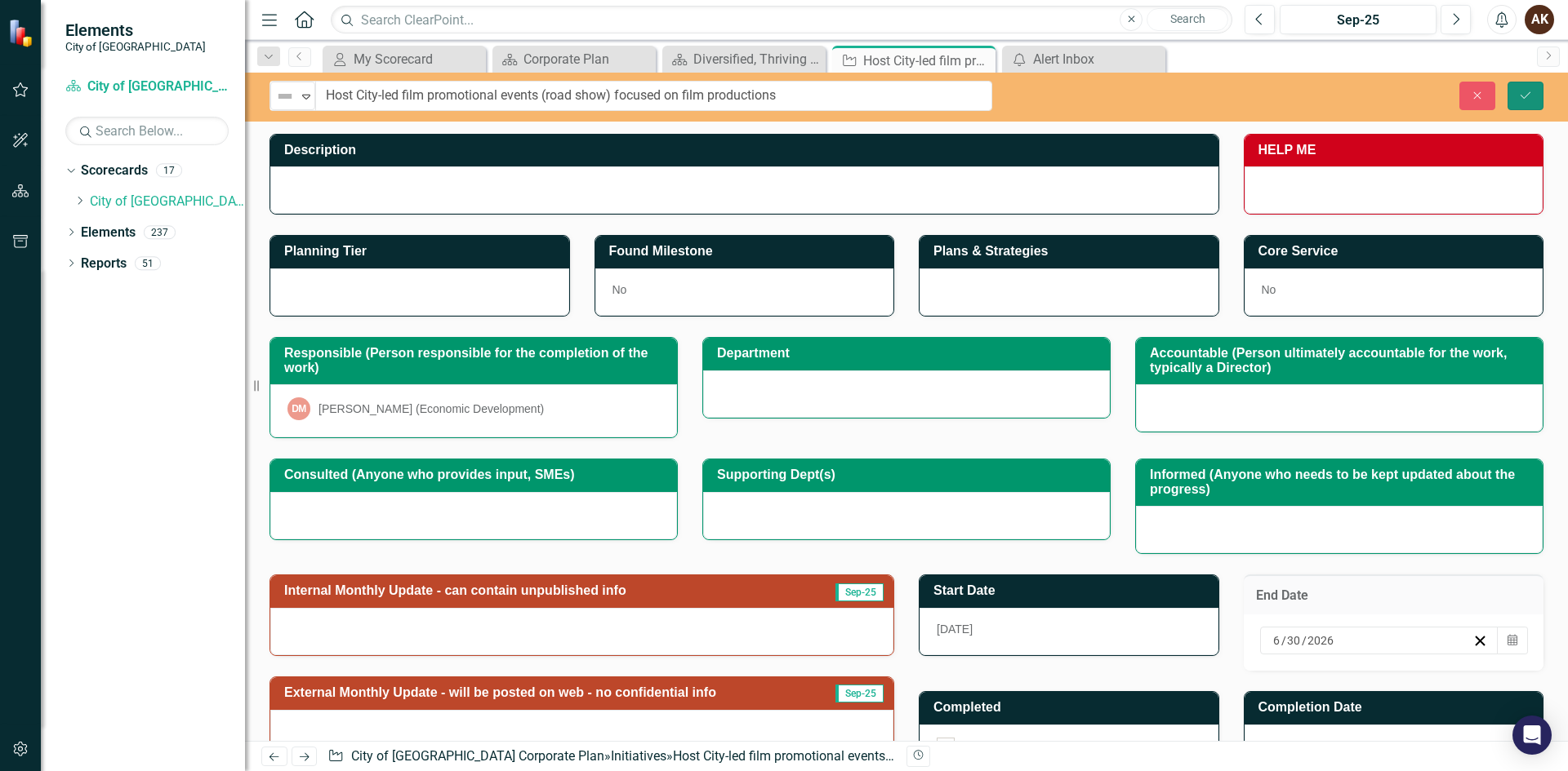
click at [1531, 103] on button "Save" at bounding box center [1525, 95] width 36 height 29
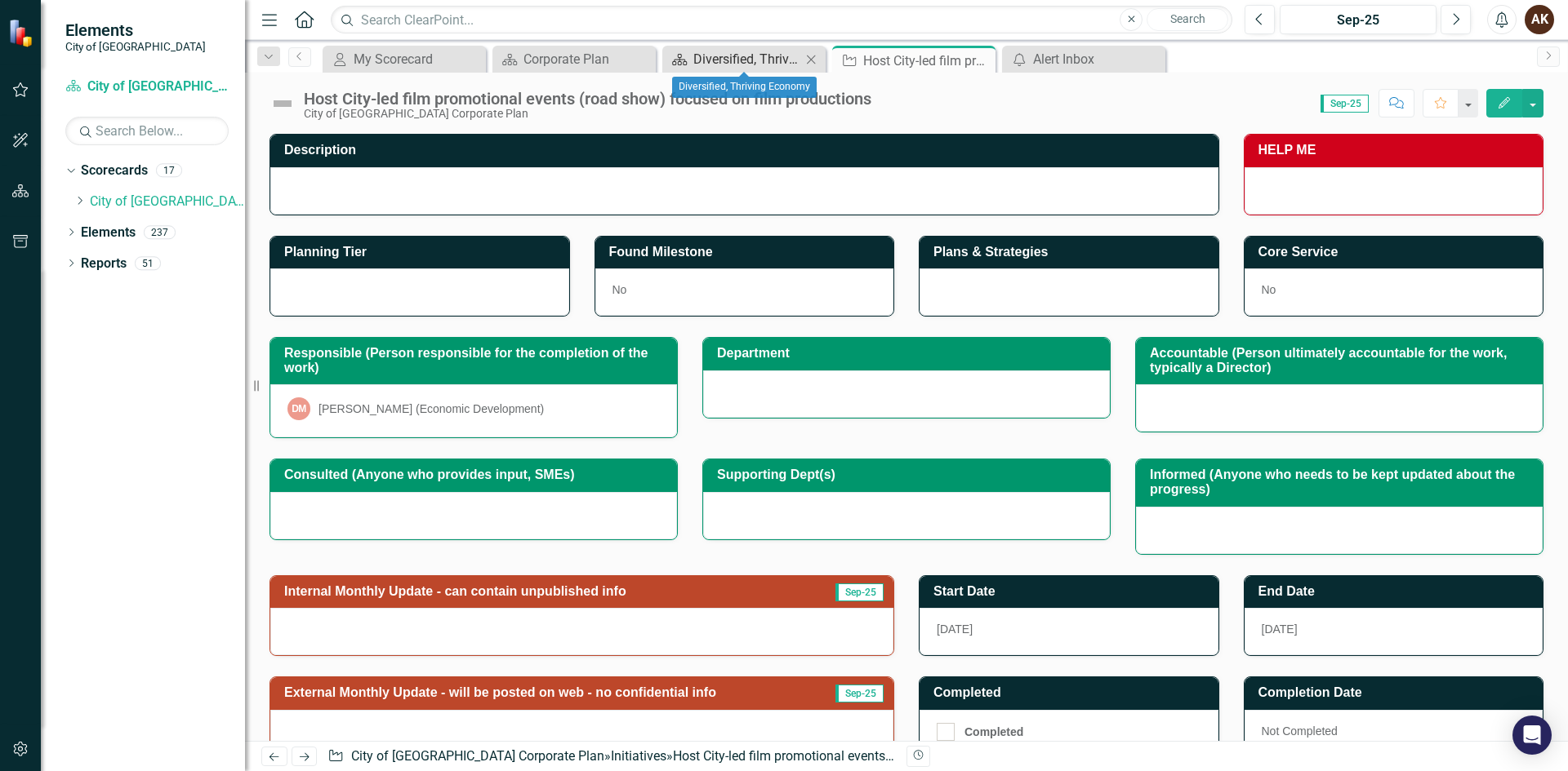
click at [776, 61] on div "Diversified, Thriving Economy" at bounding box center [748, 59] width 108 height 21
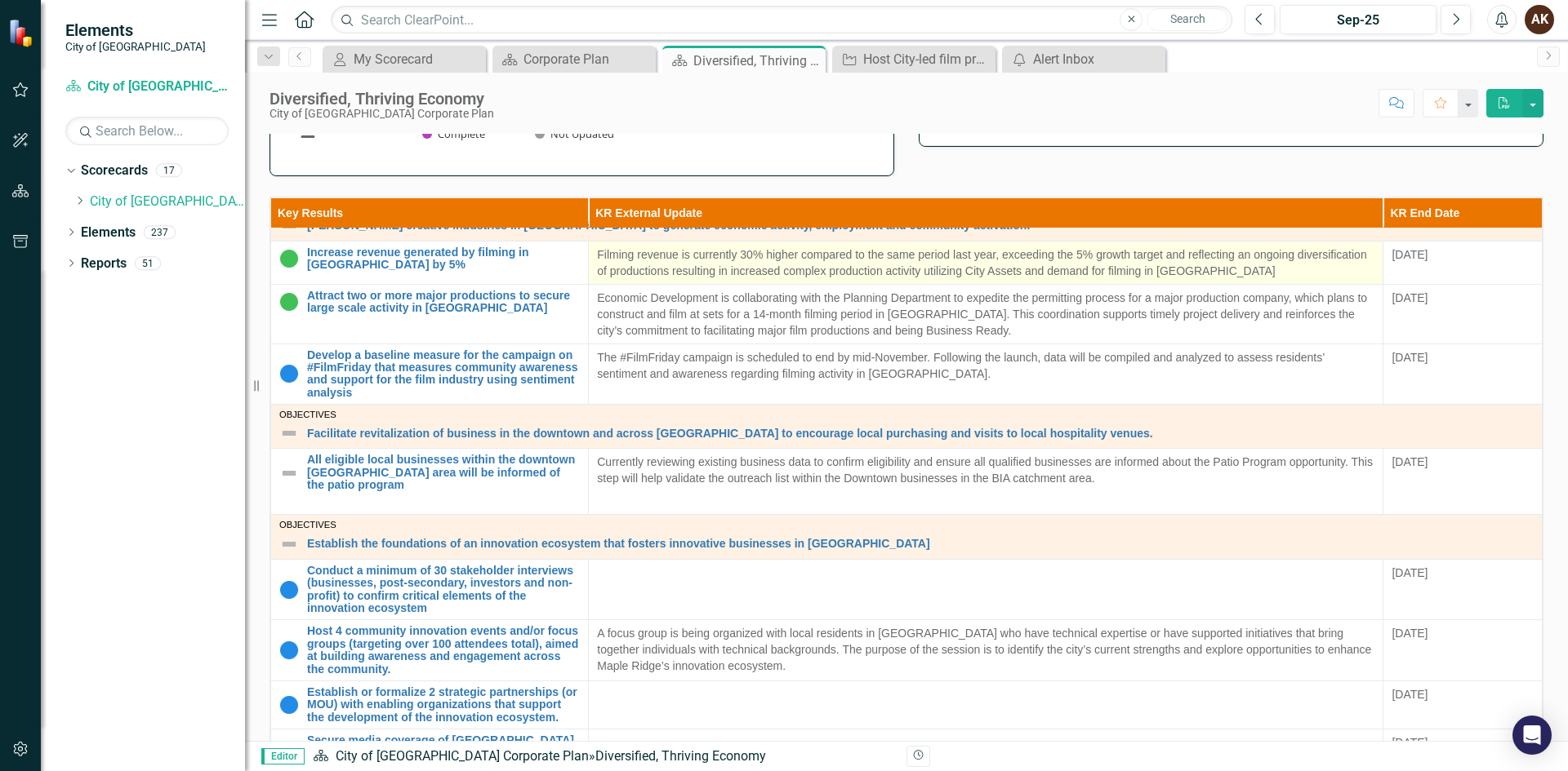
scroll to position [1090, 0]
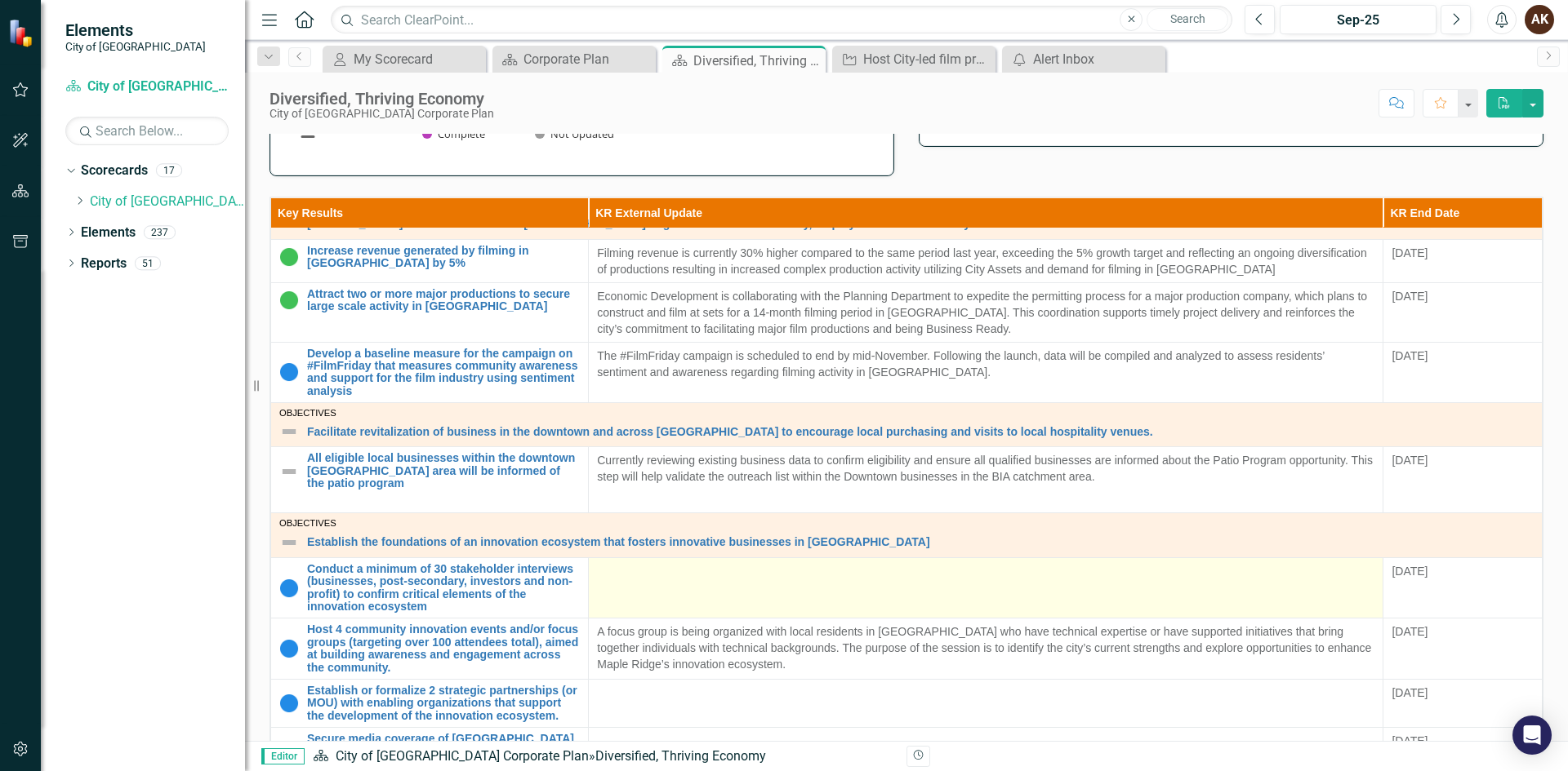
click at [666, 574] on td at bounding box center [987, 588] width 795 height 61
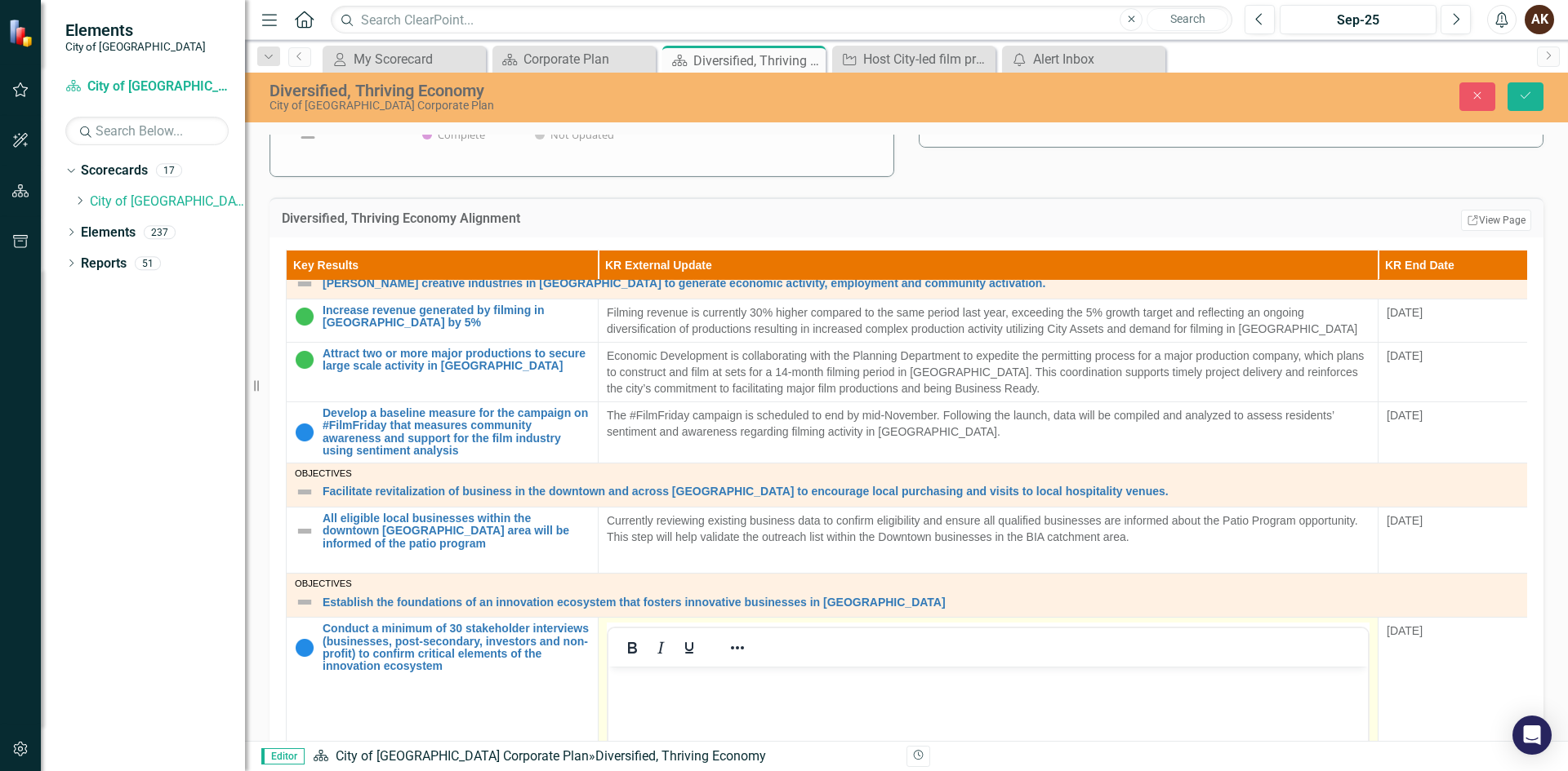
scroll to position [0, 0]
click at [642, 636] on button "Bold" at bounding box center [632, 647] width 28 height 23
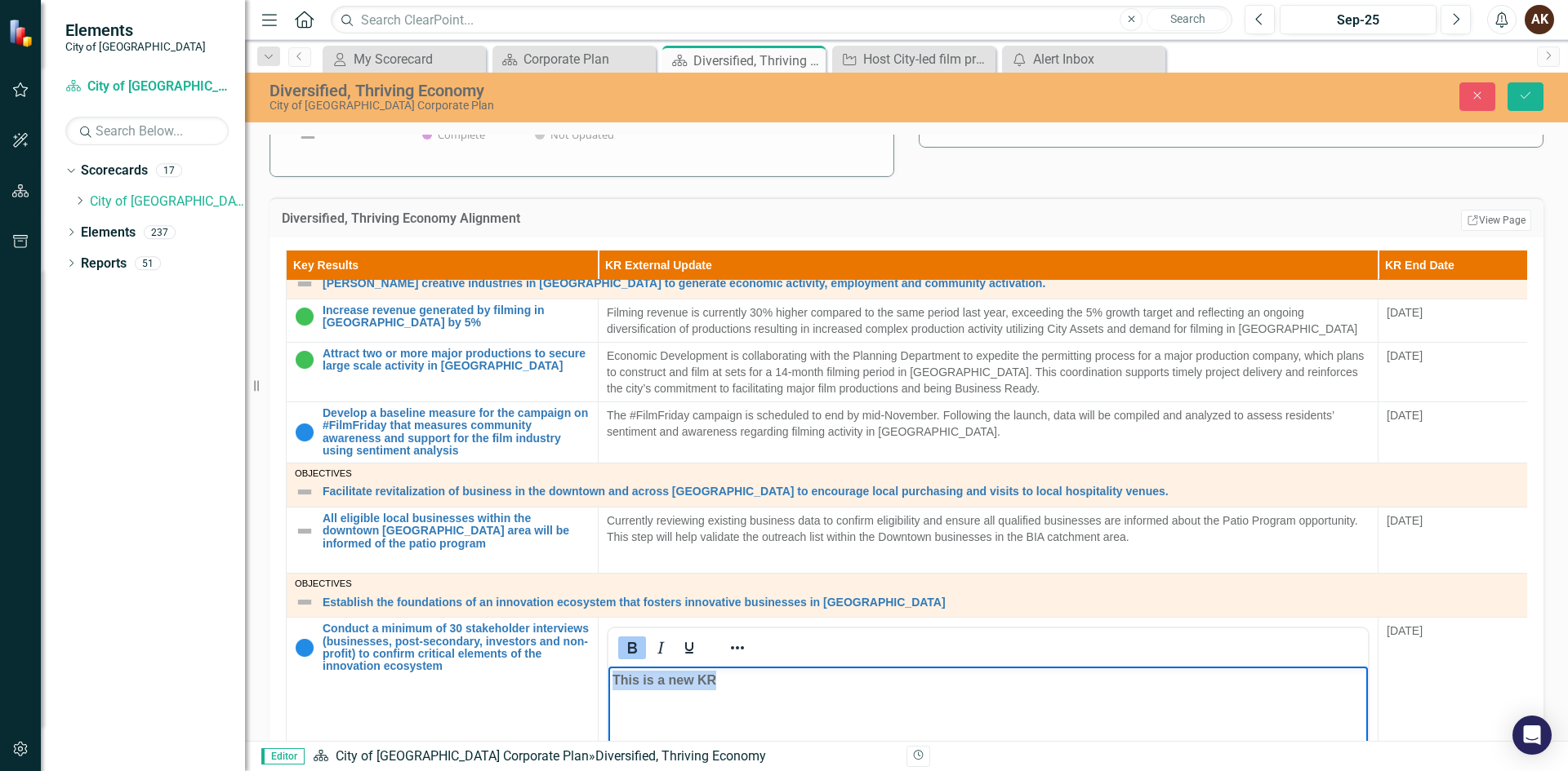
copy strong "This is a new KR"
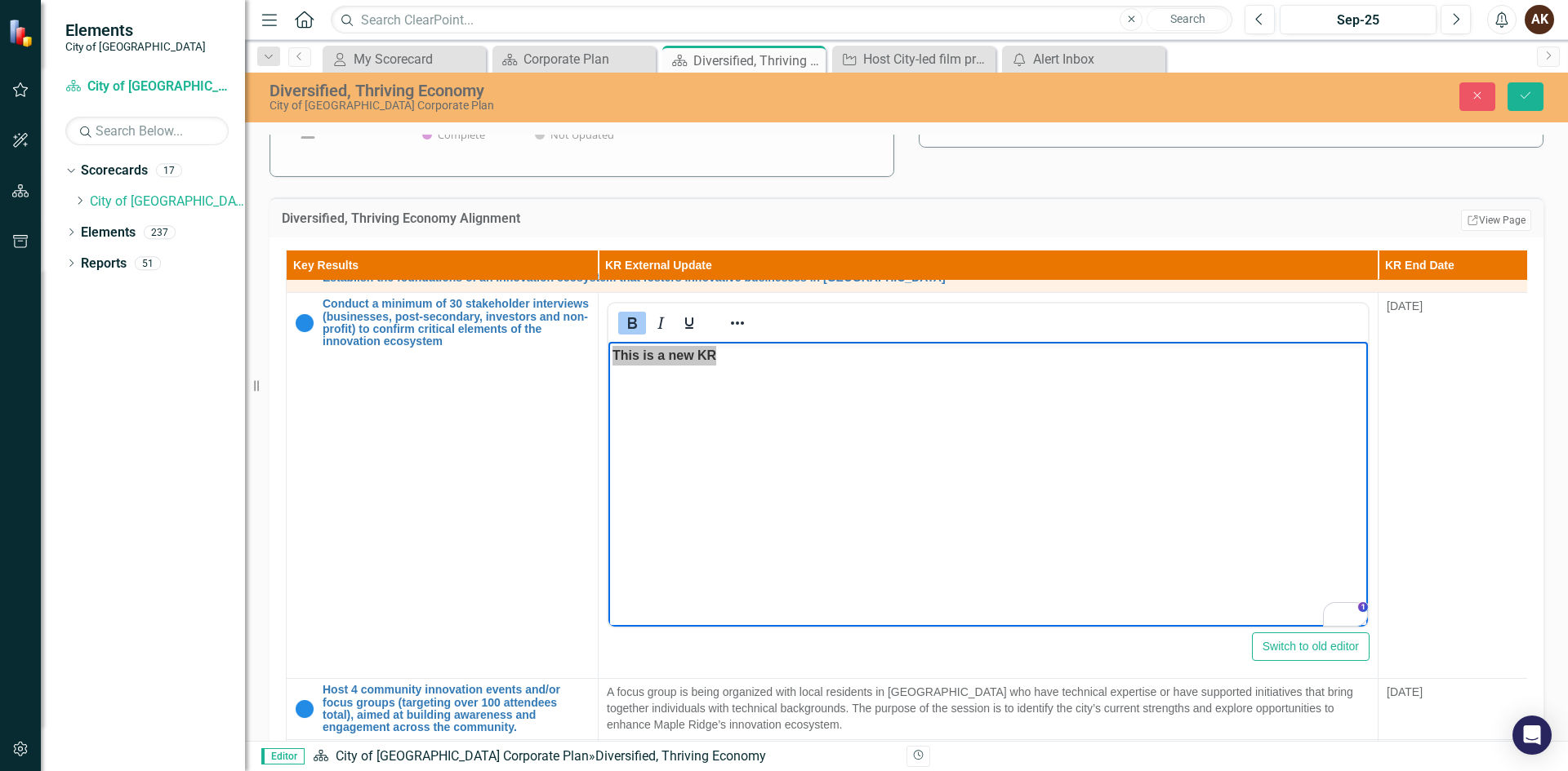
click at [1522, 80] on div "Diversified, Thriving Economy City of [GEOGRAPHIC_DATA] Corporate Plan Close Sa…" at bounding box center [906, 97] width 1323 height 50
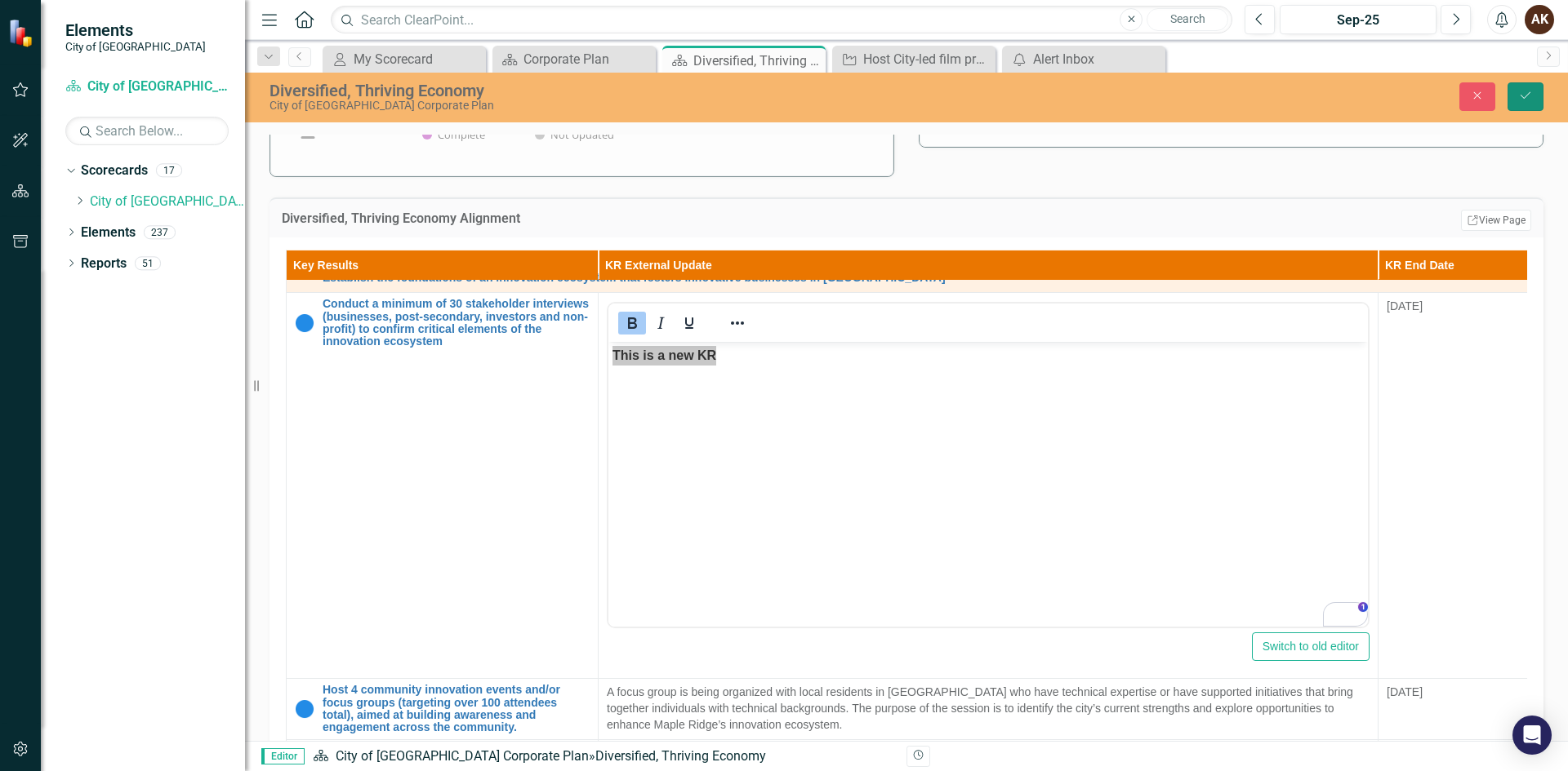
click at [1524, 90] on icon "Save" at bounding box center [1525, 95] width 15 height 12
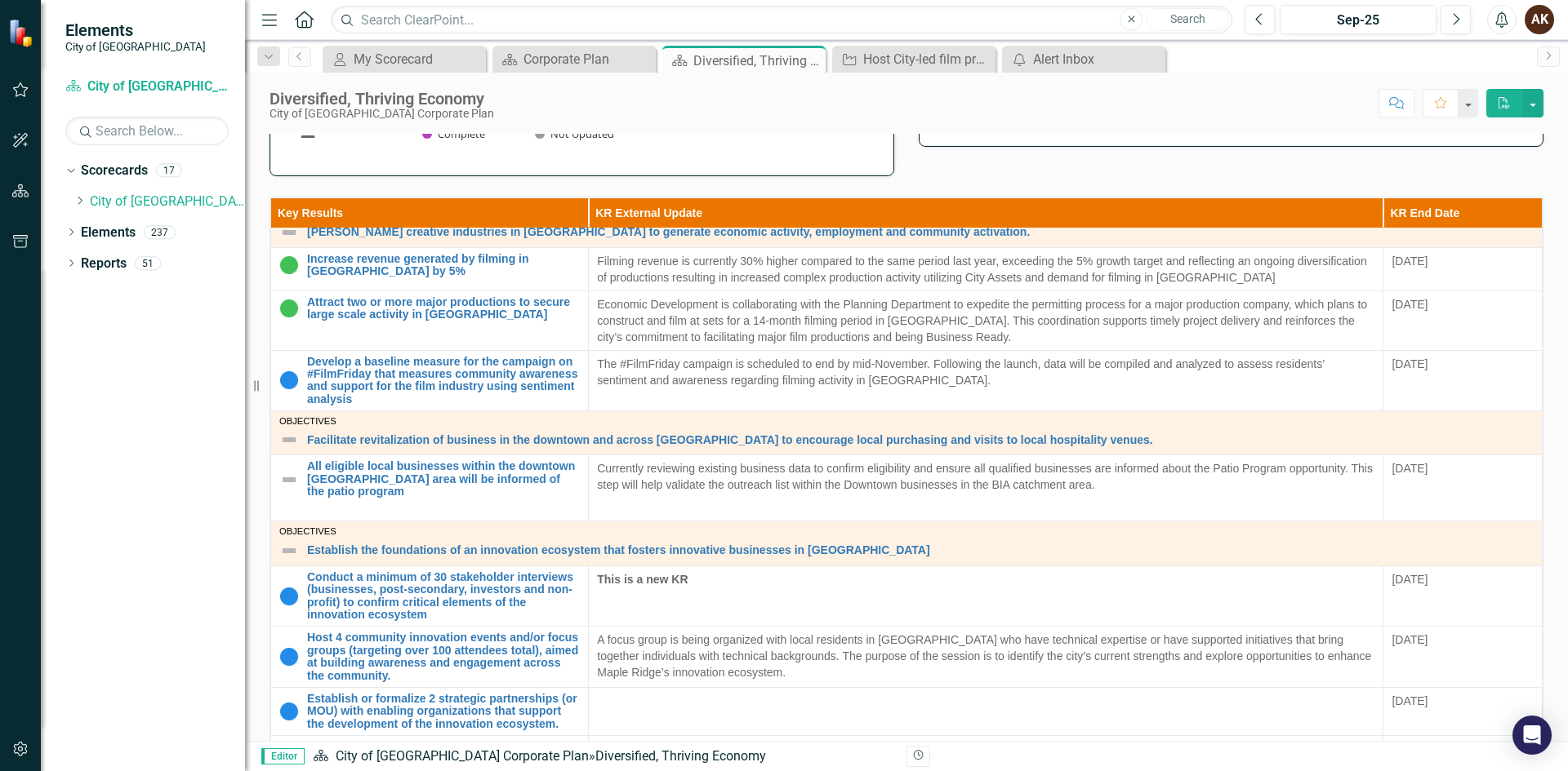
scroll to position [1090, 0]
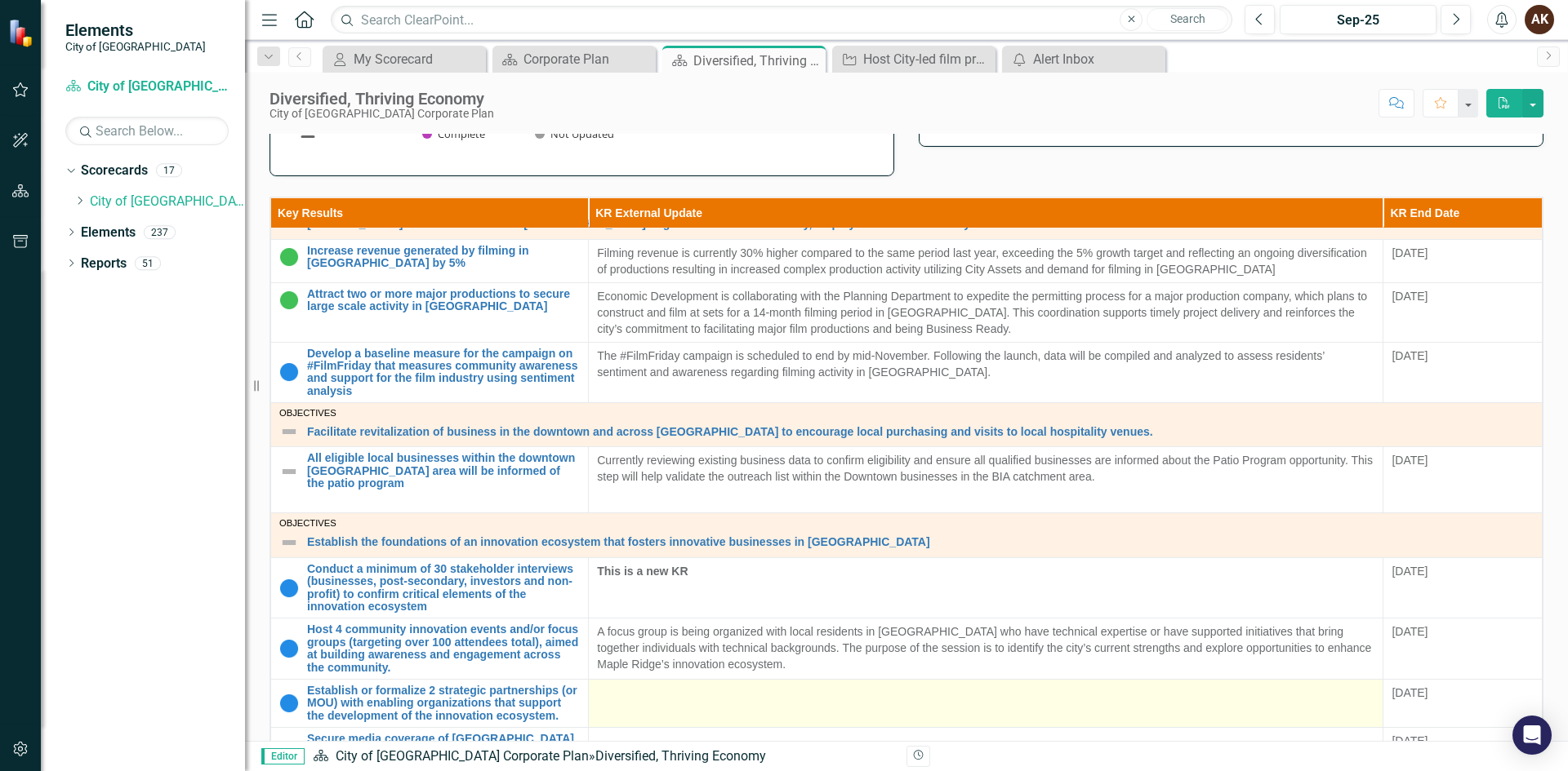
click at [652, 696] on td at bounding box center [987, 703] width 795 height 48
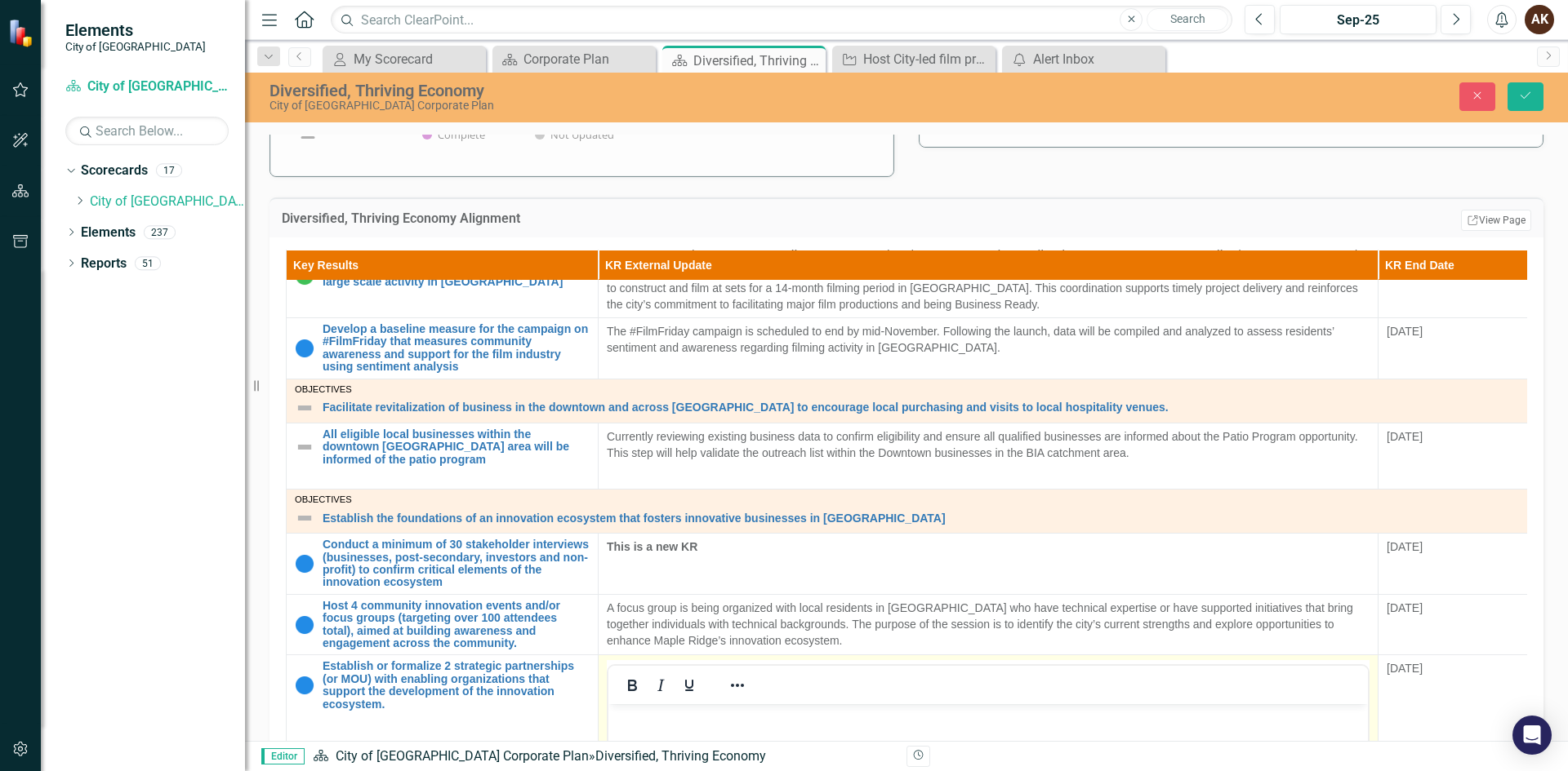
scroll to position [1415, 0]
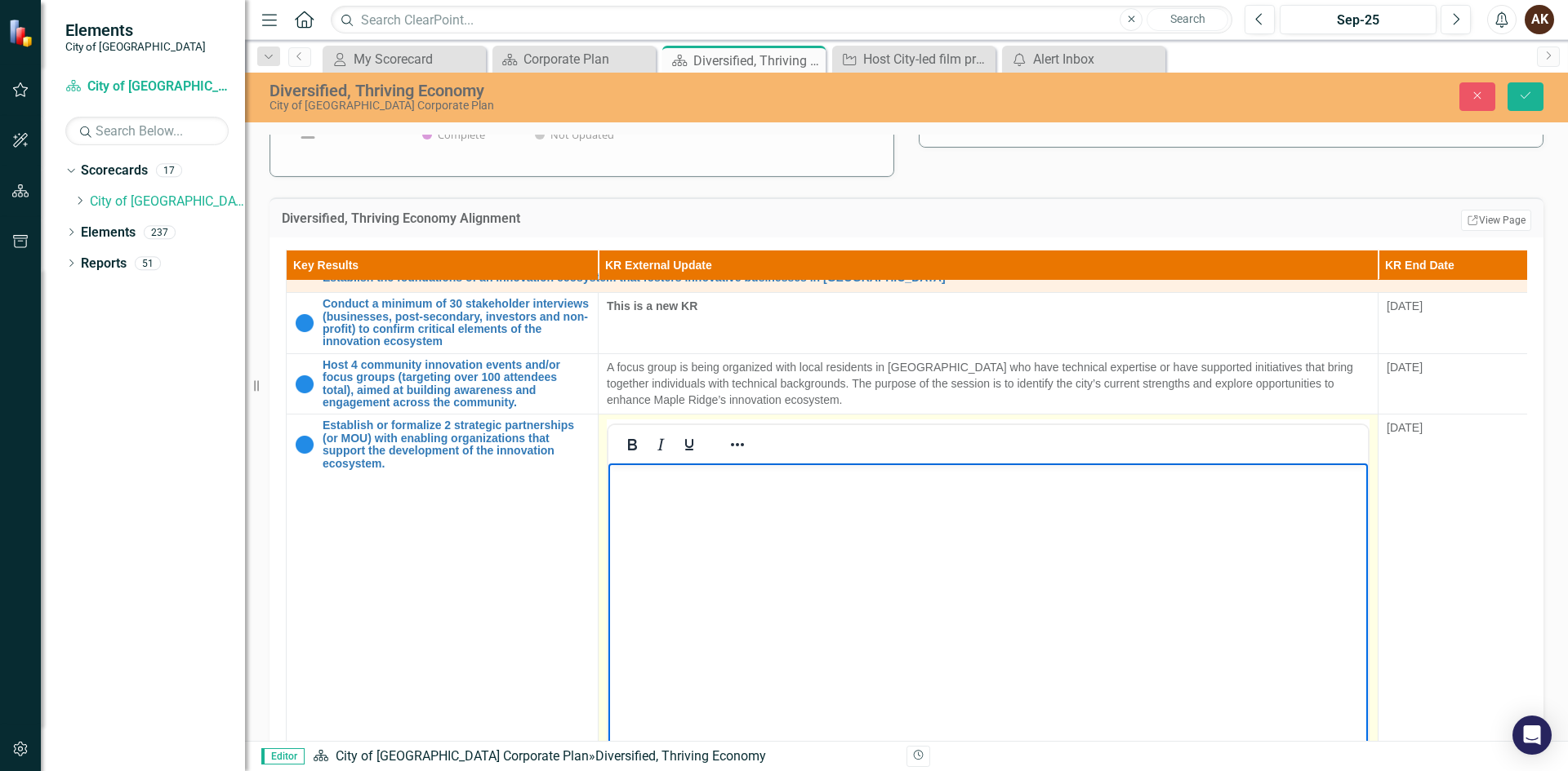
click at [656, 500] on body "Rich Text Area. Press ALT-0 for help." at bounding box center [988, 586] width 759 height 245
drag, startPoint x: 849, startPoint y: 467, endPoint x: 1151, endPoint y: 899, distance: 527.1
click at [608, 467] on html "This is a new KR" at bounding box center [988, 586] width 759 height 245
click at [632, 440] on icon "Bold" at bounding box center [632, 445] width 9 height 12
click at [1523, 97] on icon "Save" at bounding box center [1525, 95] width 15 height 12
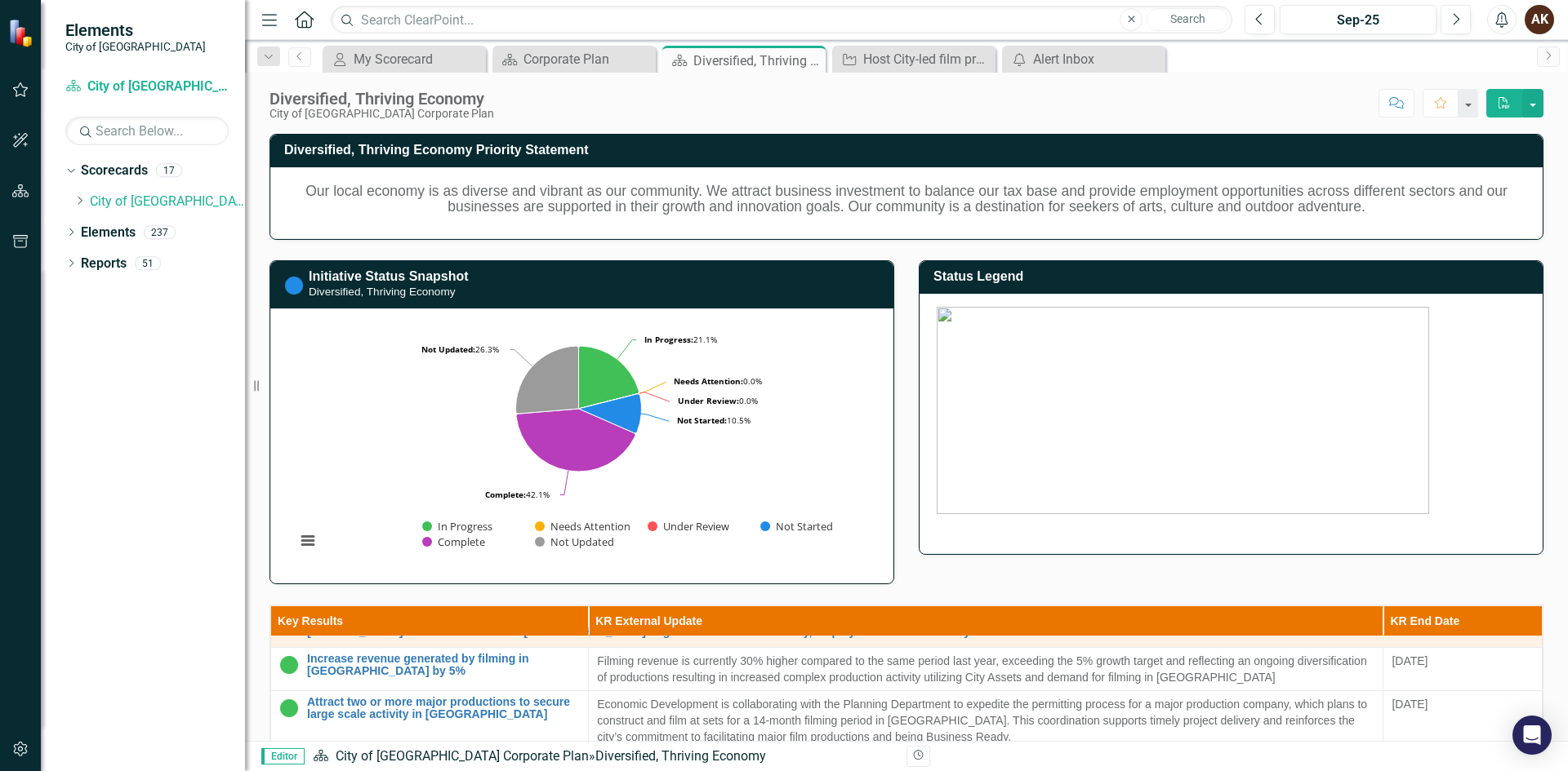
scroll to position [653, 0]
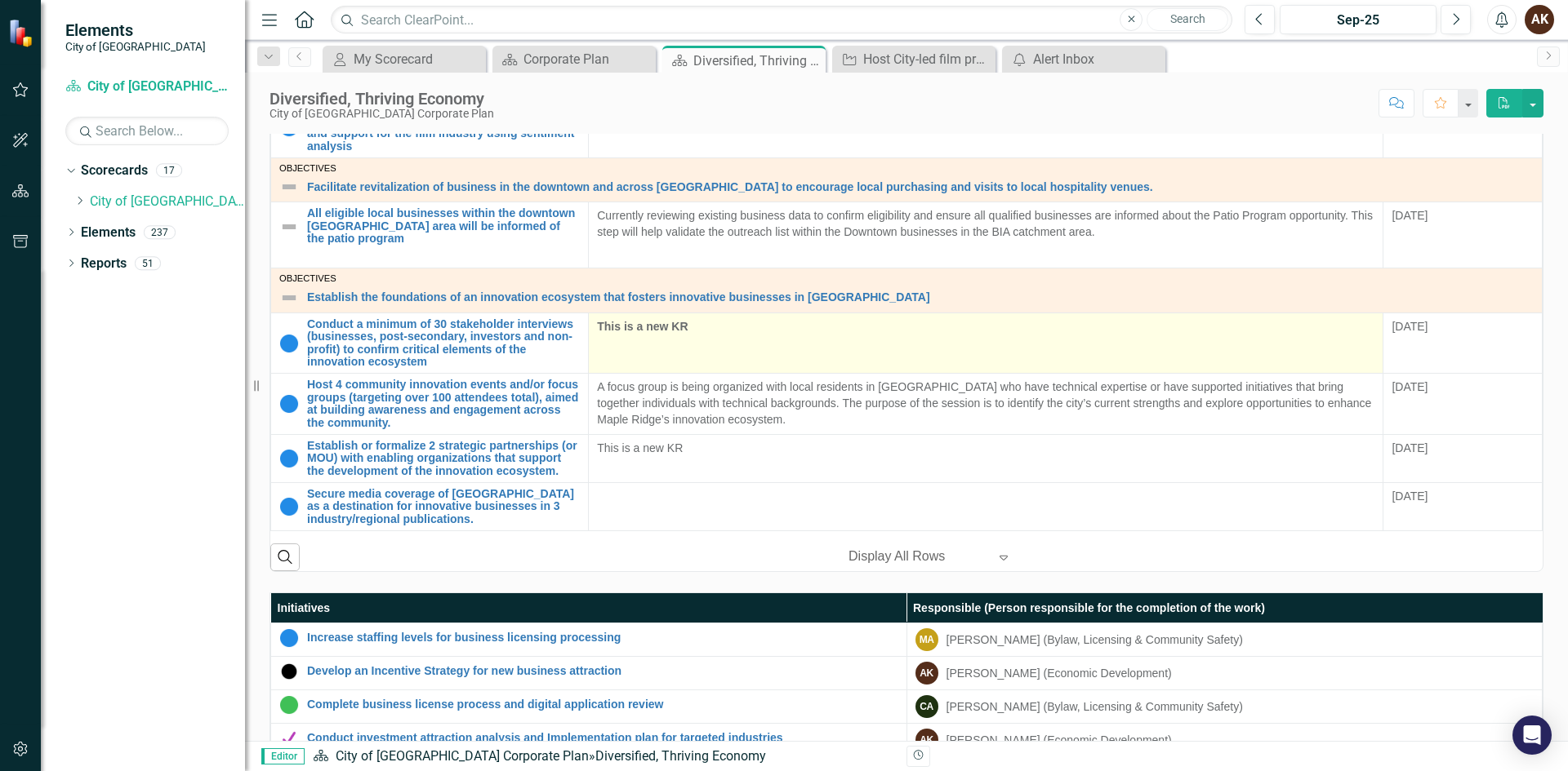
click at [694, 325] on td "This is a new KR" at bounding box center [987, 343] width 795 height 61
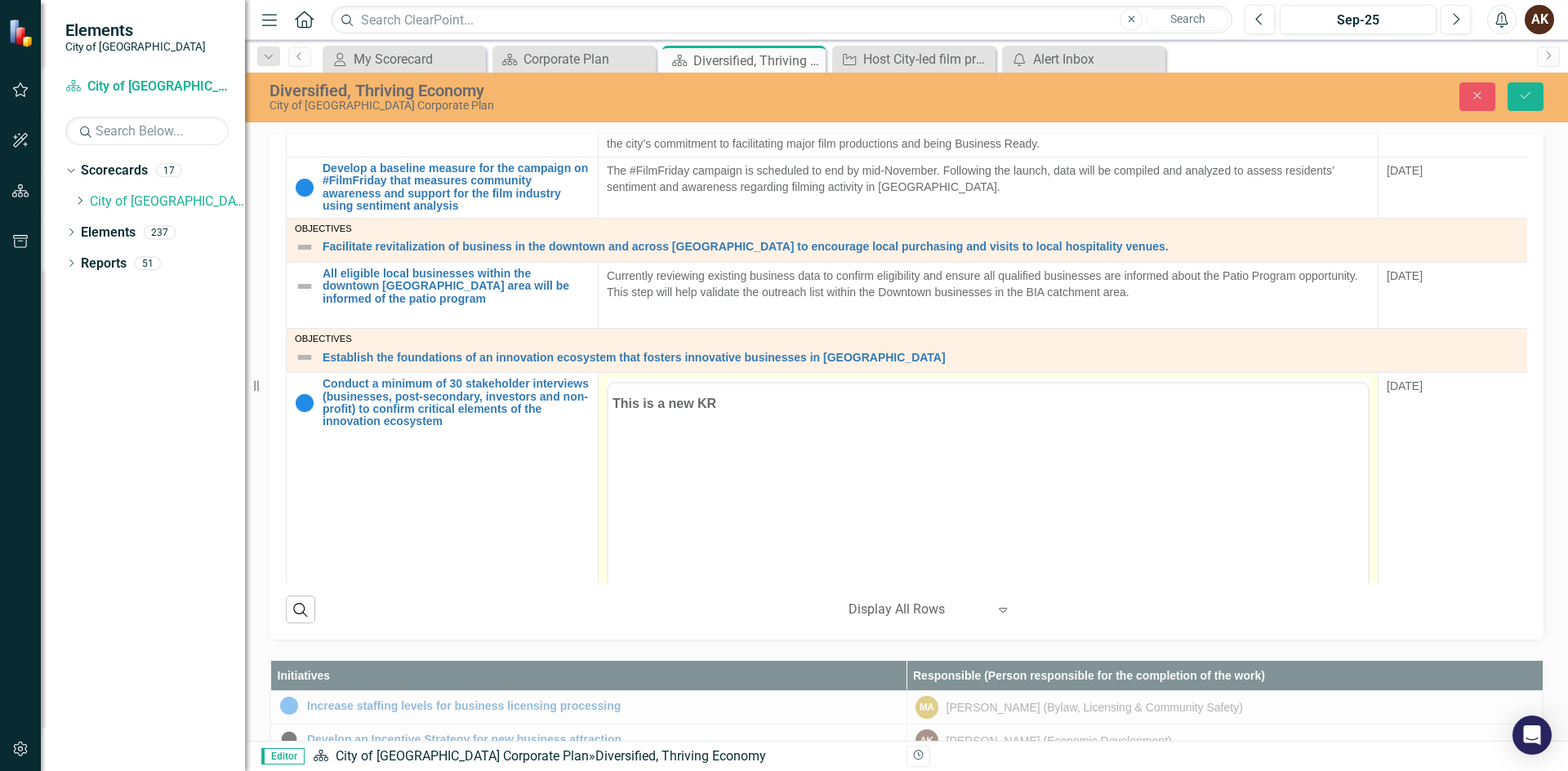
scroll to position [0, 0]
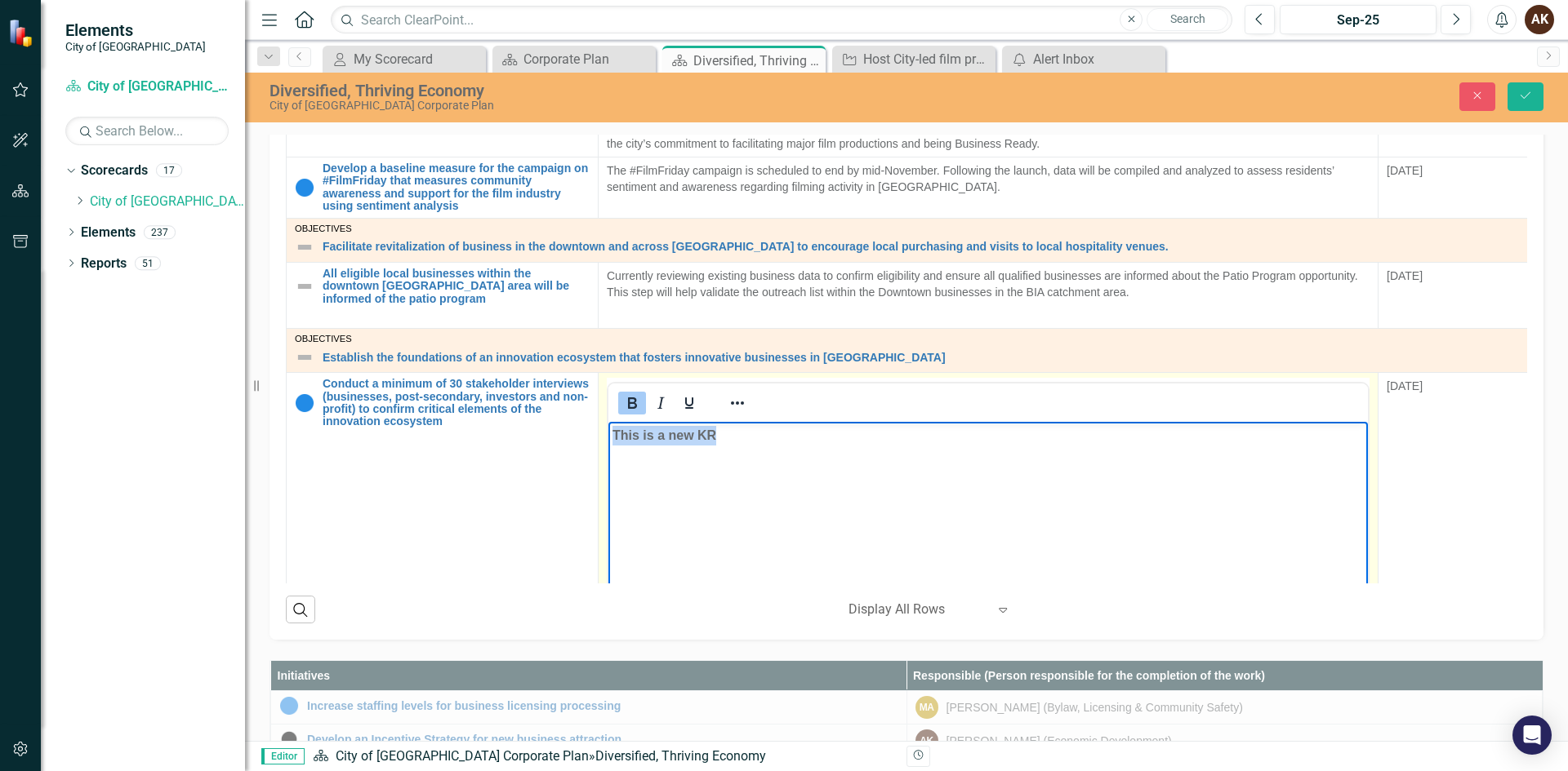
drag, startPoint x: 731, startPoint y: 445, endPoint x: 531, endPoint y: 442, distance: 200.0
click at [608, 442] on html "This is a new KR" at bounding box center [988, 544] width 759 height 245
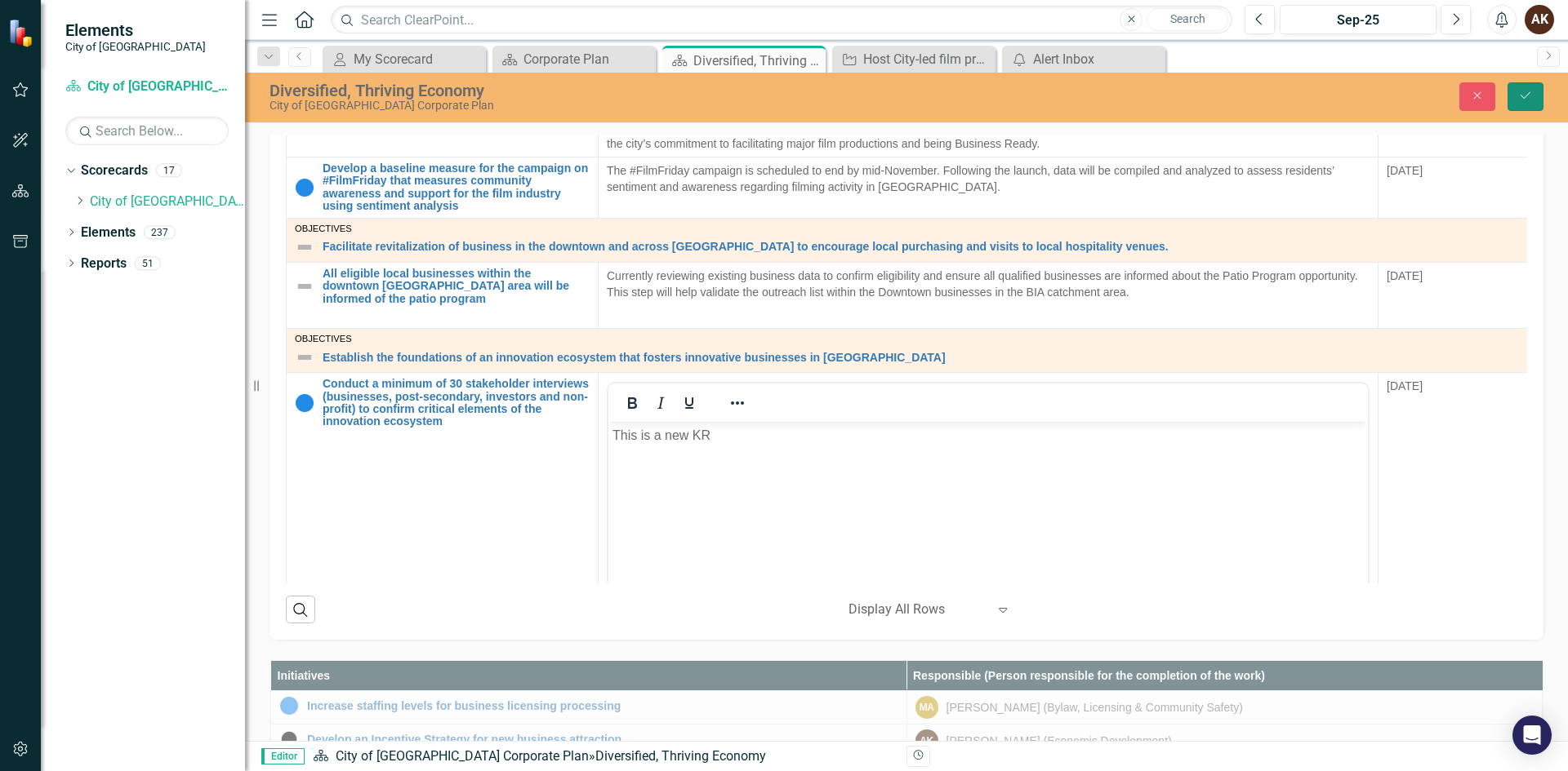
click at [1535, 98] on button "Save" at bounding box center [1525, 96] width 36 height 29
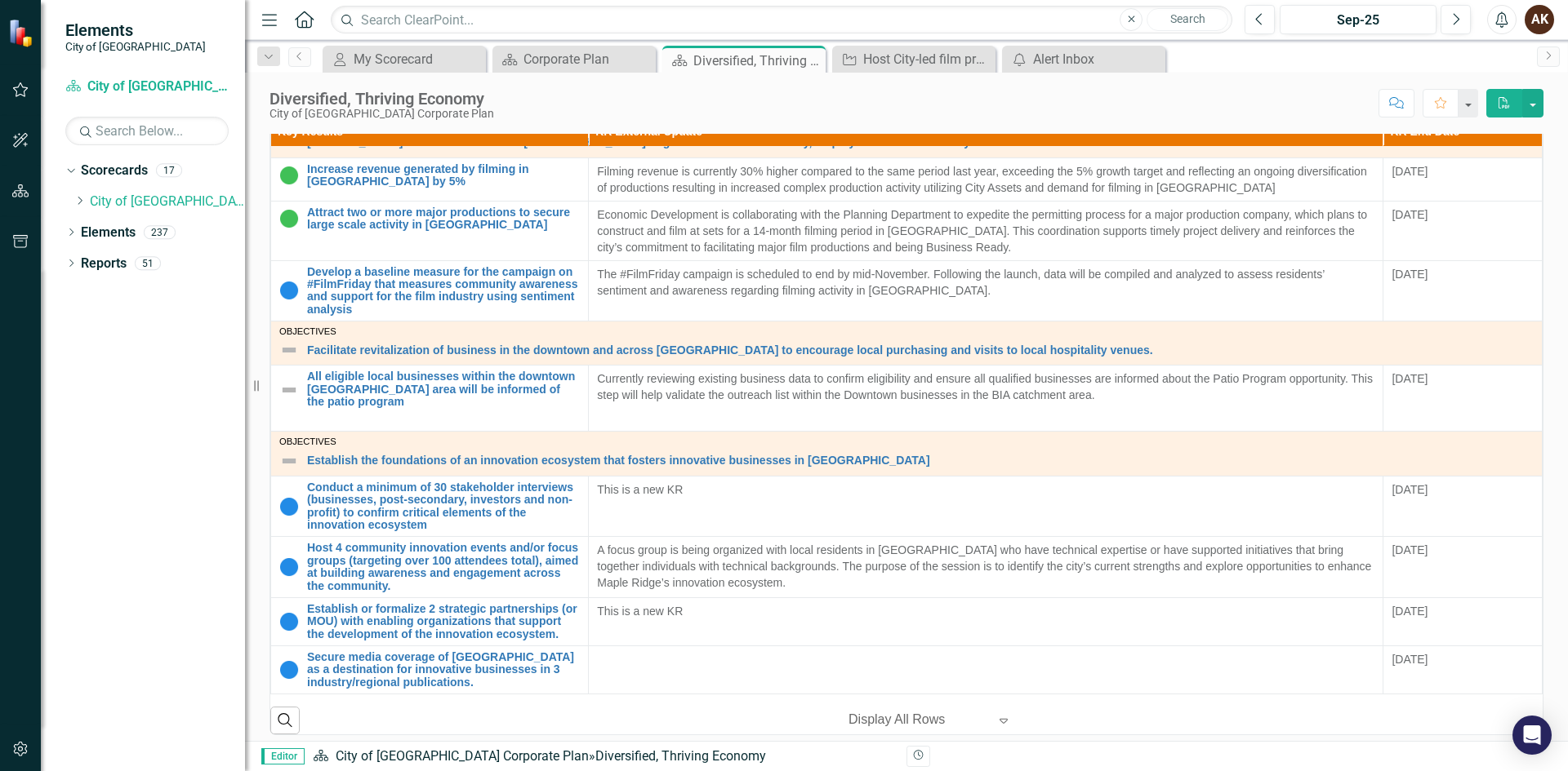
scroll to position [1090, 0]
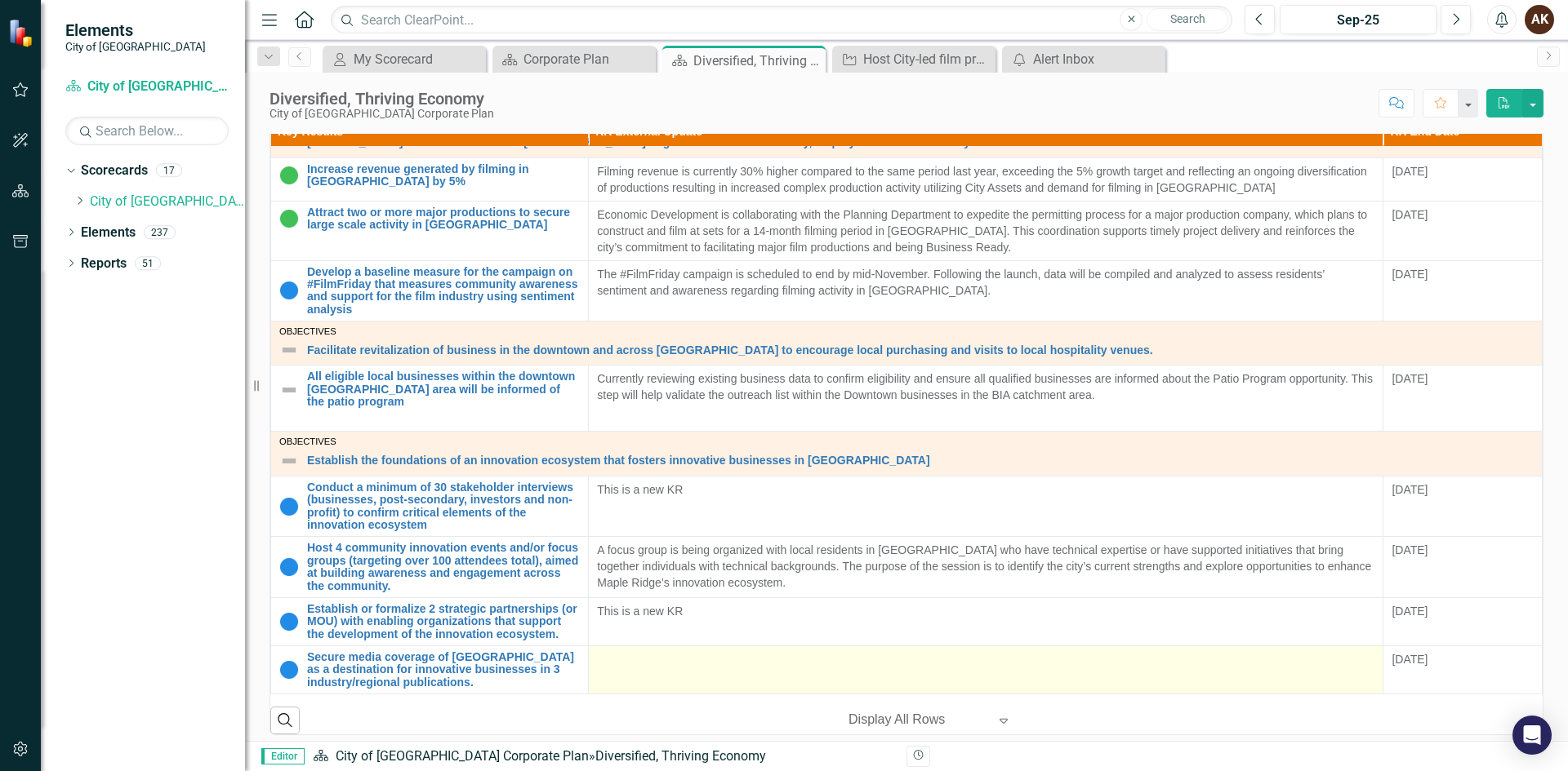
click at [676, 661] on td at bounding box center [987, 670] width 795 height 48
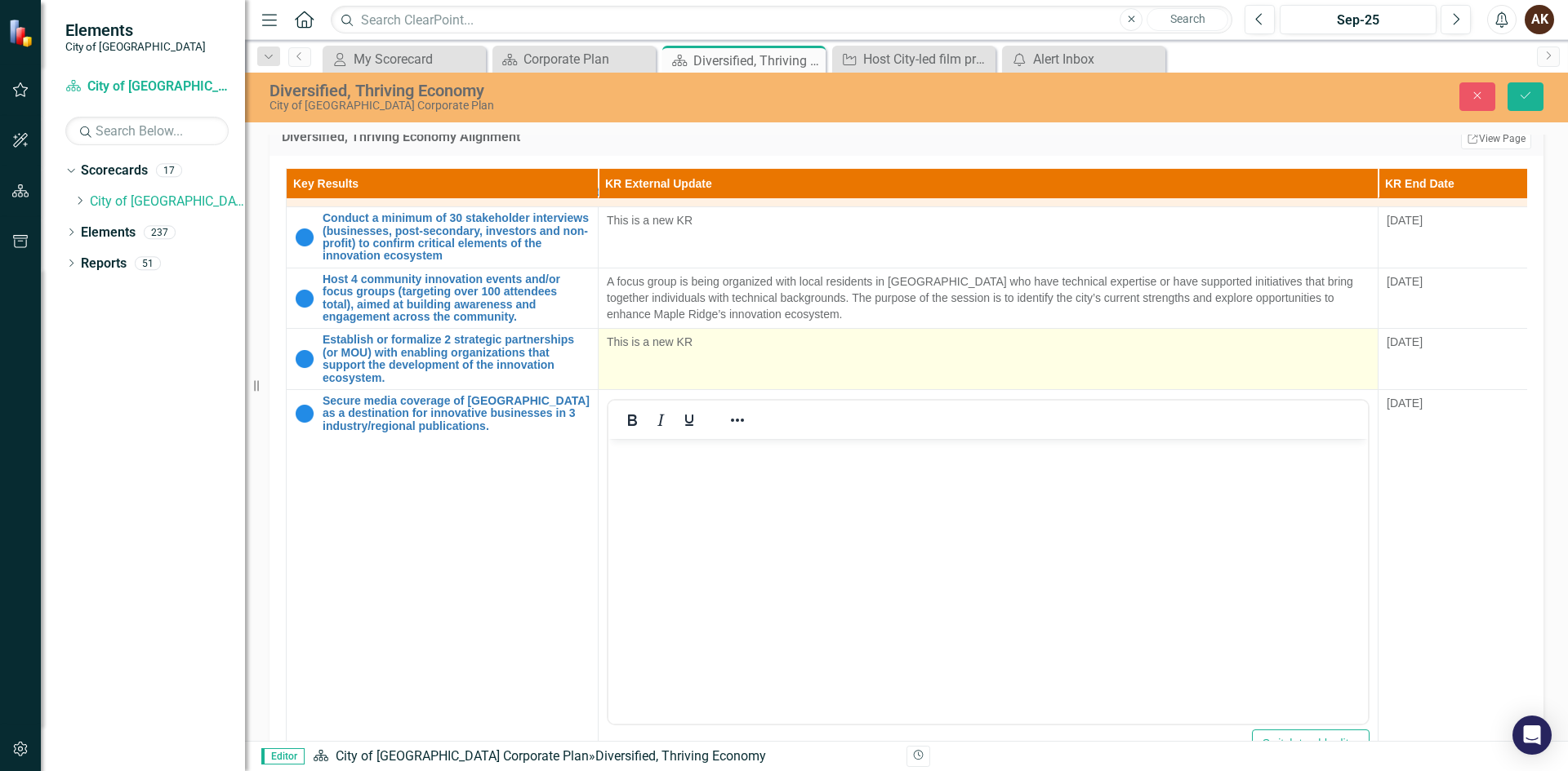
scroll to position [1428, 0]
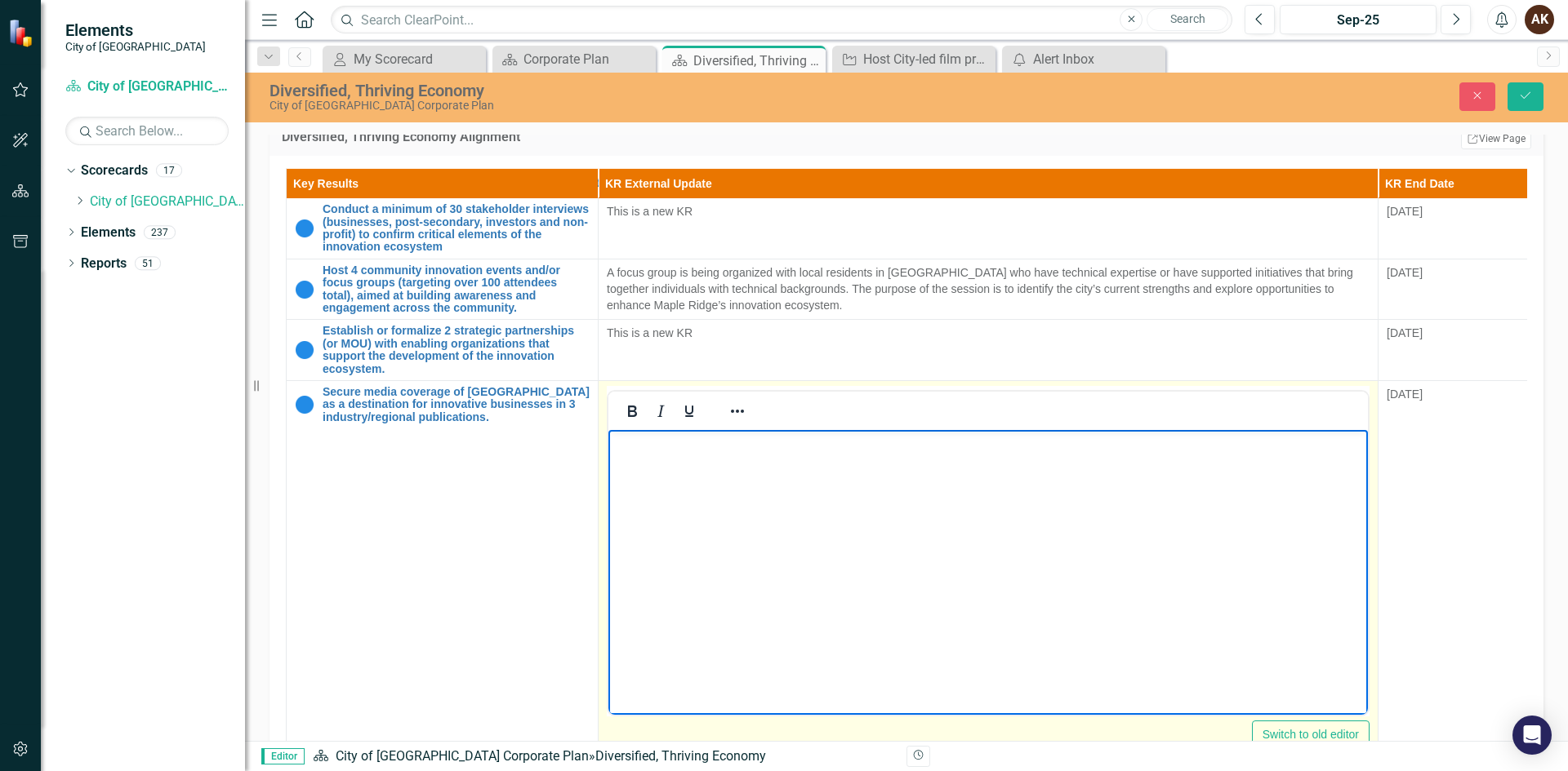
click at [680, 503] on body "Rich Text Area. Press ALT-0 for help." at bounding box center [988, 552] width 759 height 245
drag, startPoint x: 744, startPoint y: 440, endPoint x: 568, endPoint y: 440, distance: 176.0
click at [608, 440] on html "This is a new KR" at bounding box center [988, 552] width 759 height 245
click at [627, 401] on icon "Bold" at bounding box center [633, 411] width 20 height 20
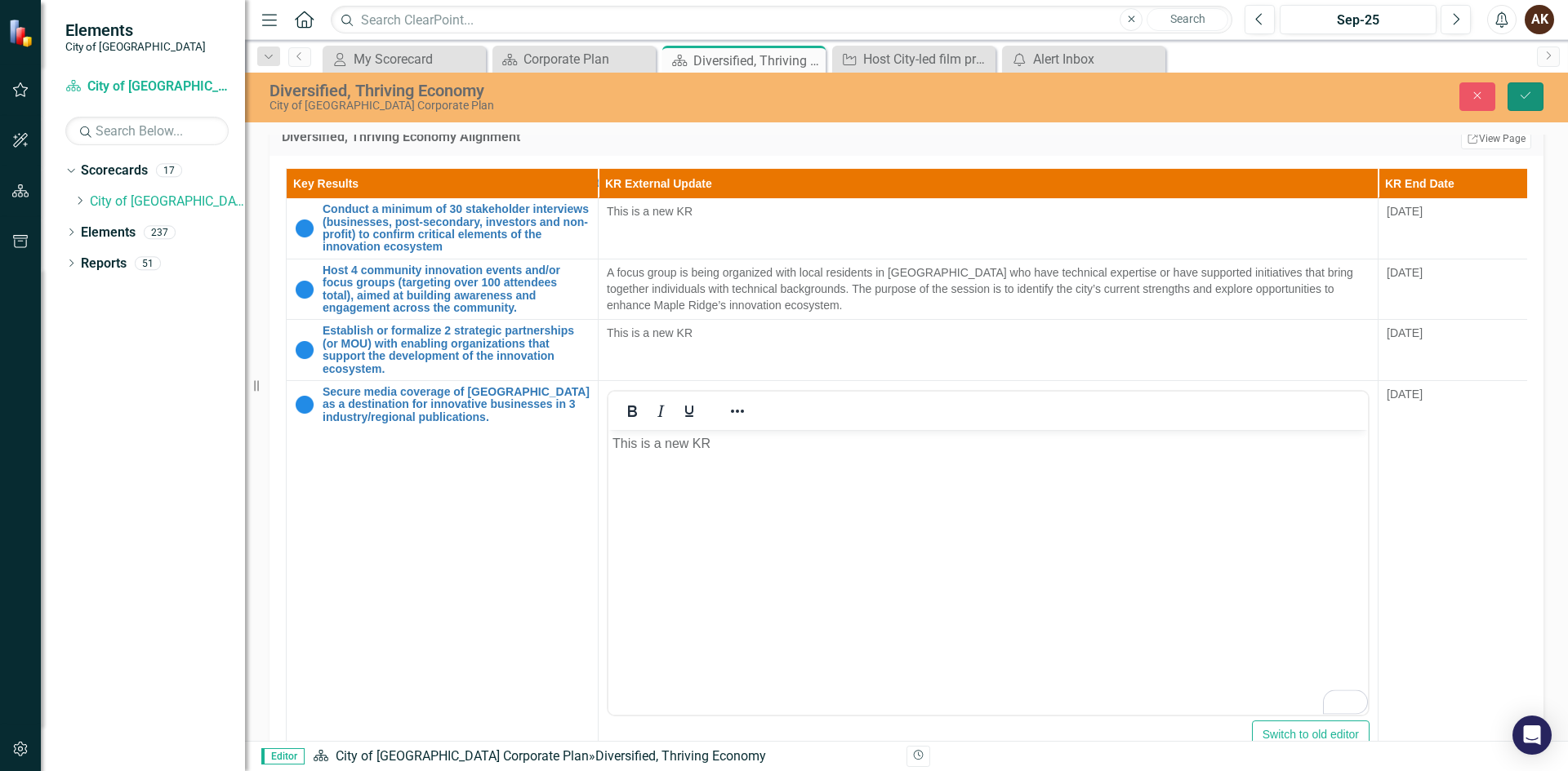
click at [1536, 89] on button "Save" at bounding box center [1525, 96] width 36 height 29
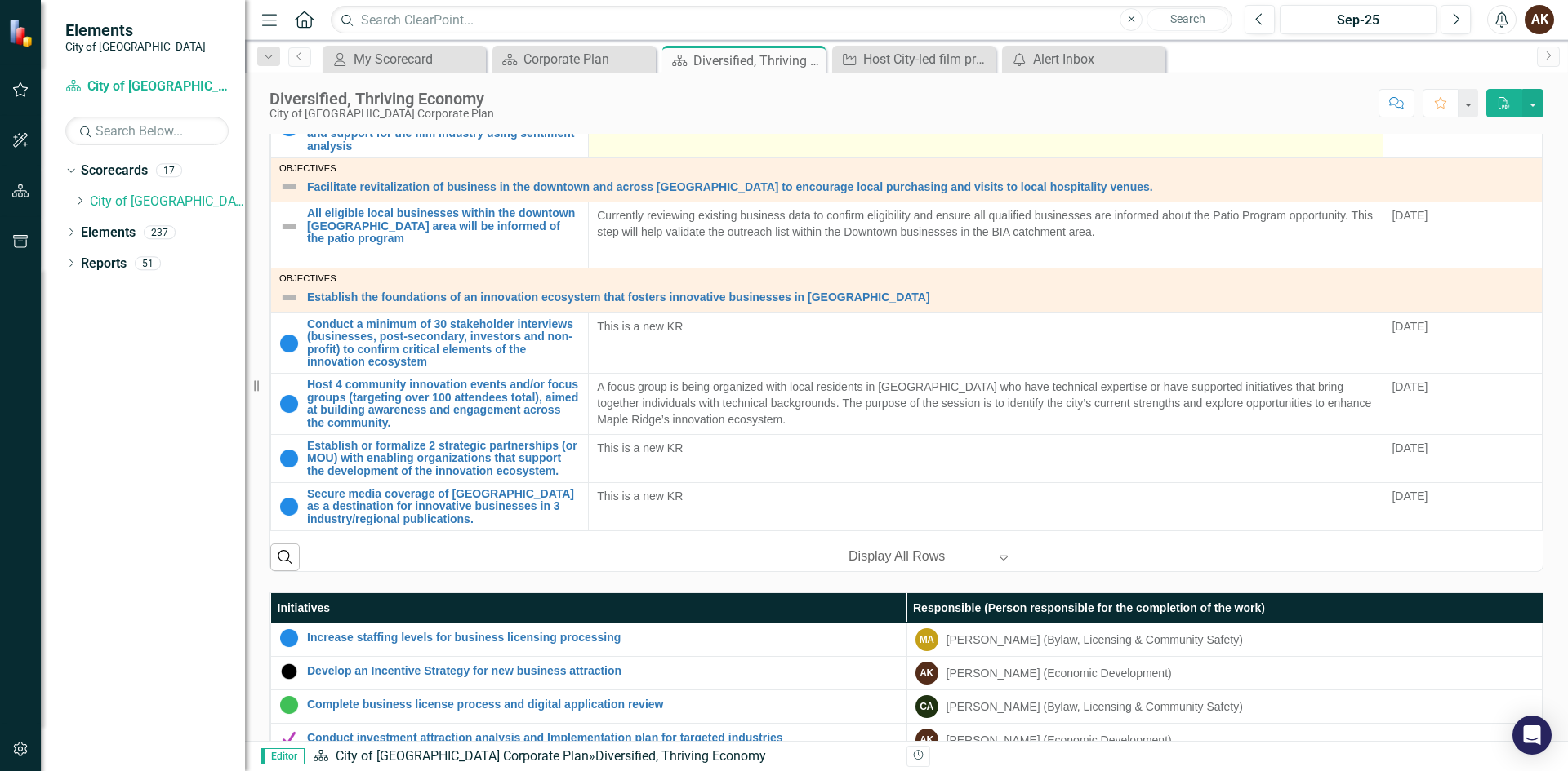
scroll to position [979, 0]
